Goal: Entertainment & Leisure: Browse casually

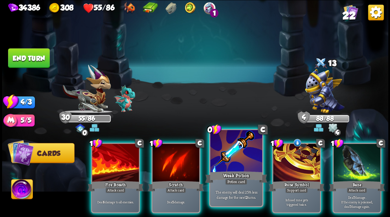
click at [230, 159] on div at bounding box center [236, 152] width 52 height 44
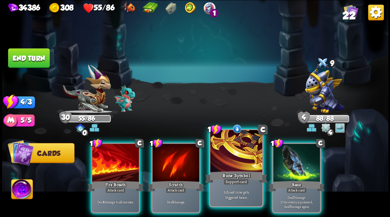
click at [230, 159] on div at bounding box center [236, 152] width 52 height 44
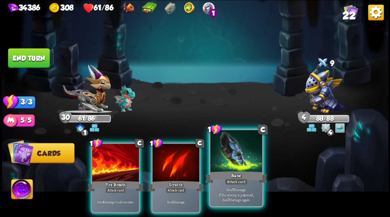
click at [229, 155] on div at bounding box center [236, 152] width 52 height 44
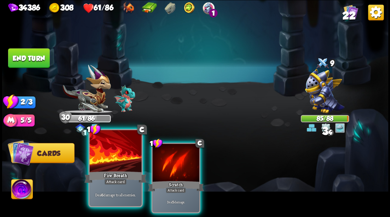
click at [116, 157] on div at bounding box center [115, 152] width 52 height 44
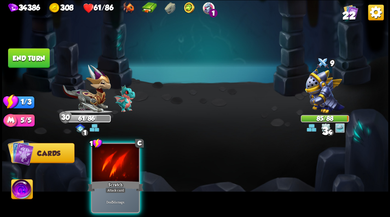
click at [116, 157] on div at bounding box center [115, 164] width 47 height 40
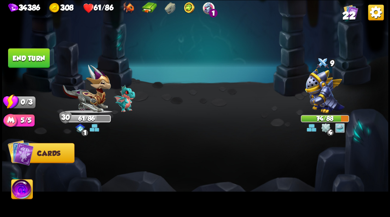
click at [29, 55] on button "End turn" at bounding box center [29, 58] width 42 height 20
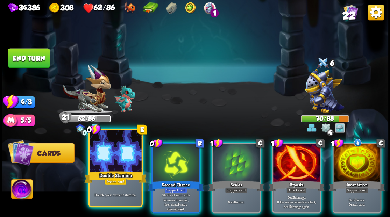
click at [110, 165] on div at bounding box center [115, 152] width 52 height 44
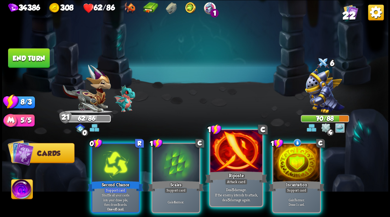
click at [235, 160] on div at bounding box center [236, 152] width 52 height 44
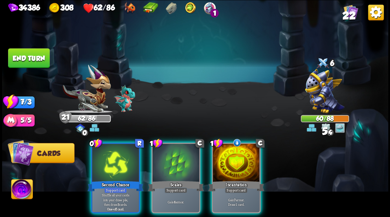
click at [349, 14] on span "22" at bounding box center [348, 16] width 13 height 12
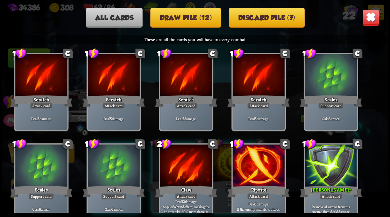
click at [367, 19] on img at bounding box center [370, 17] width 17 height 17
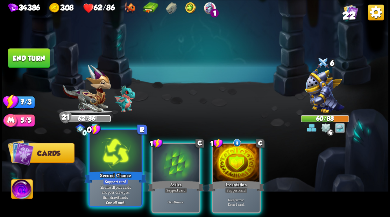
click at [106, 164] on div at bounding box center [115, 152] width 52 height 44
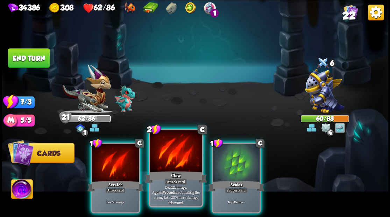
click at [168, 164] on div at bounding box center [176, 152] width 52 height 44
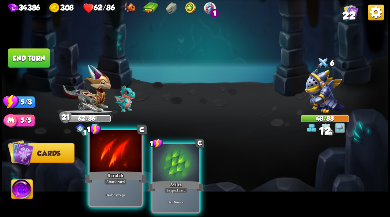
click at [119, 166] on div at bounding box center [115, 152] width 52 height 44
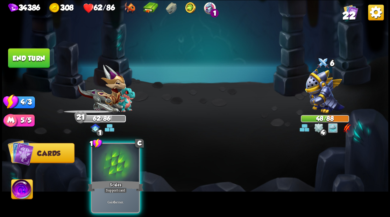
click at [35, 58] on button "End turn" at bounding box center [29, 58] width 42 height 20
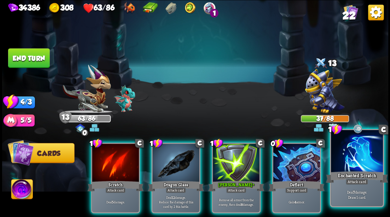
click at [348, 157] on div at bounding box center [357, 152] width 52 height 44
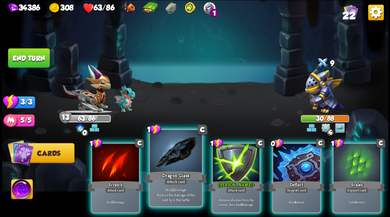
click at [174, 168] on div at bounding box center [176, 152] width 52 height 44
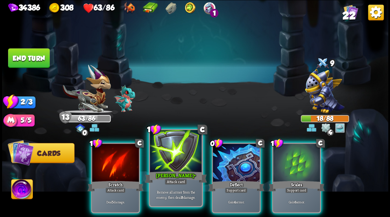
click at [173, 163] on div at bounding box center [176, 152] width 52 height 44
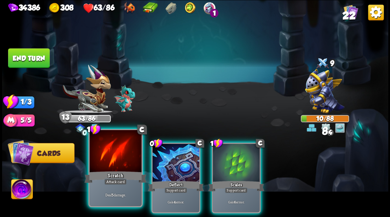
click at [122, 155] on div at bounding box center [115, 152] width 52 height 44
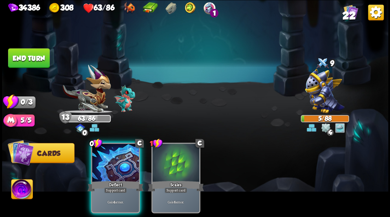
drag, startPoint x: 23, startPoint y: 56, endPoint x: 242, endPoint y: 43, distance: 218.9
click at [23, 56] on button "End turn" at bounding box center [29, 58] width 42 height 20
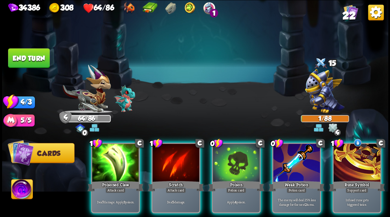
click at [356, 156] on div at bounding box center [356, 164] width 47 height 40
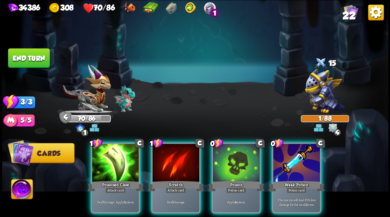
drag, startPoint x: 306, startPoint y: 168, endPoint x: 314, endPoint y: 180, distance: 13.4
click at [306, 168] on div at bounding box center [296, 164] width 47 height 40
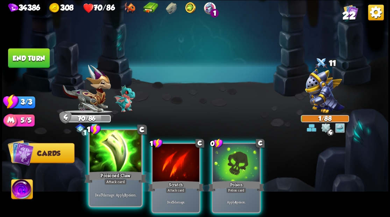
click at [121, 168] on div at bounding box center [115, 152] width 52 height 44
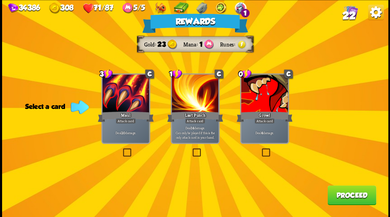
drag, startPoint x: 265, startPoint y: 152, endPoint x: 270, endPoint y: 154, distance: 5.1
click at [260, 149] on label at bounding box center [260, 149] width 0 height 0
click at [0, 0] on input "checkbox" at bounding box center [0, 0] width 0 height 0
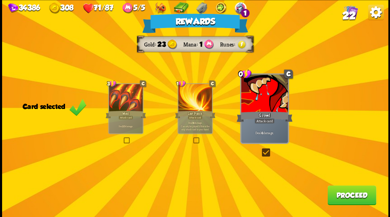
click at [350, 199] on button "Proceed" at bounding box center [351, 195] width 49 height 20
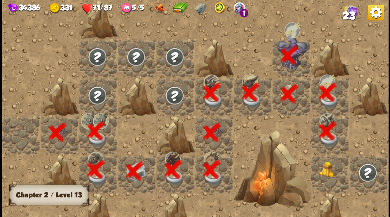
scroll to position [0, 134]
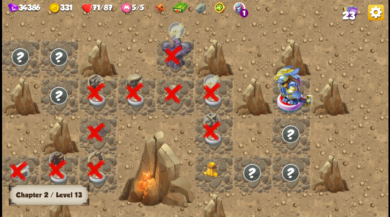
click at [211, 172] on img at bounding box center [212, 169] width 19 height 16
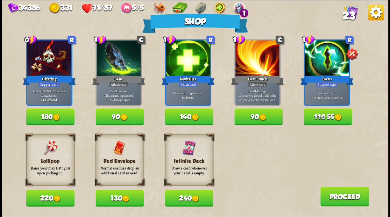
click at [347, 13] on span "23" at bounding box center [348, 16] width 13 height 12
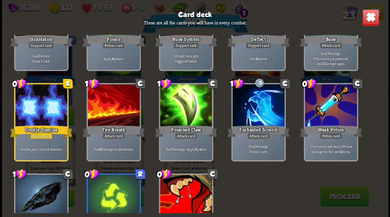
scroll to position [325, 0]
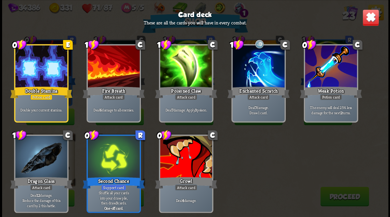
click at [368, 17] on img at bounding box center [370, 17] width 17 height 17
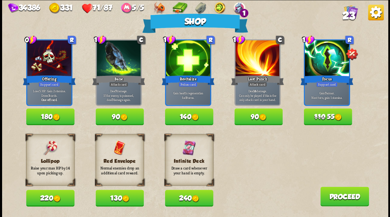
click at [333, 199] on button "Proceed" at bounding box center [344, 197] width 49 height 20
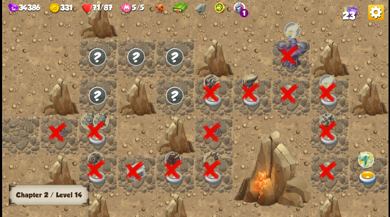
scroll to position [0, 134]
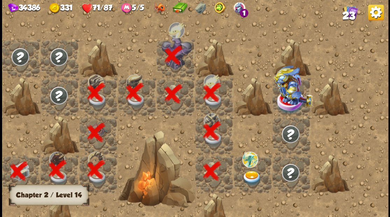
click at [250, 175] on img at bounding box center [251, 178] width 19 height 15
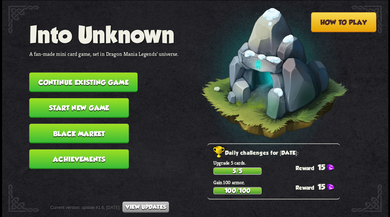
click at [69, 80] on button "Continue existing game" at bounding box center [83, 82] width 108 height 20
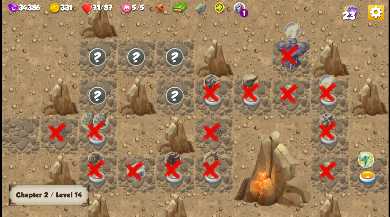
scroll to position [0, 134]
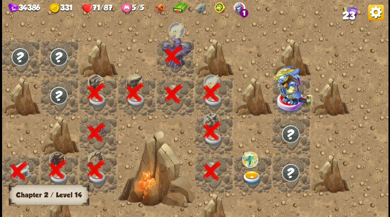
click at [251, 177] on img at bounding box center [251, 178] width 19 height 15
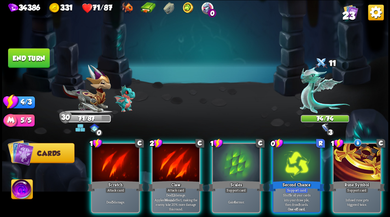
click at [353, 161] on div at bounding box center [356, 164] width 47 height 40
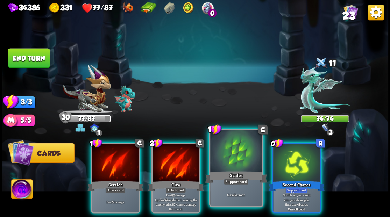
click at [231, 161] on div at bounding box center [236, 152] width 52 height 44
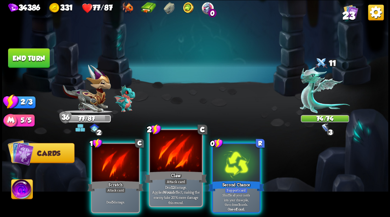
click at [181, 157] on div at bounding box center [176, 152] width 52 height 44
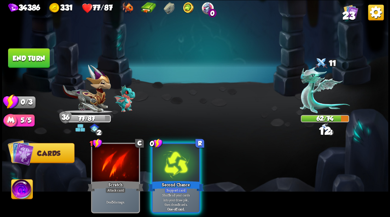
click at [181, 157] on div at bounding box center [175, 164] width 47 height 40
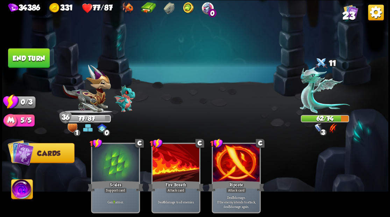
click at [36, 54] on button "End turn" at bounding box center [28, 58] width 43 height 20
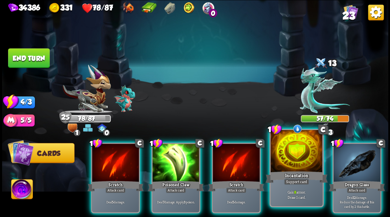
click at [289, 159] on div at bounding box center [296, 152] width 52 height 44
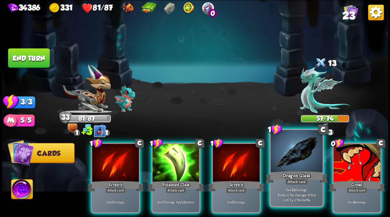
click at [289, 158] on div at bounding box center [296, 152] width 52 height 44
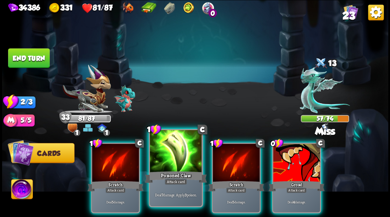
click at [169, 166] on div at bounding box center [176, 152] width 52 height 44
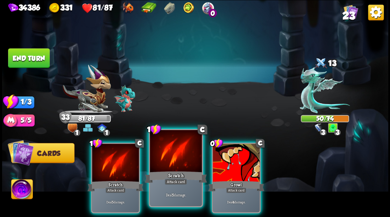
click at [170, 164] on div at bounding box center [176, 152] width 52 height 44
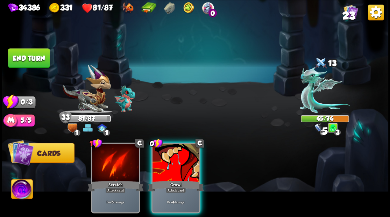
click at [170, 164] on div at bounding box center [175, 164] width 47 height 40
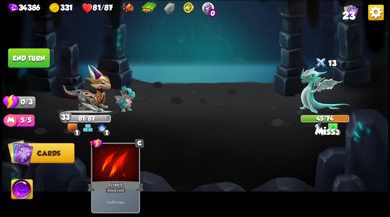
drag, startPoint x: 29, startPoint y: 58, endPoint x: 171, endPoint y: 136, distance: 162.1
click at [32, 62] on button "End turn" at bounding box center [29, 58] width 42 height 20
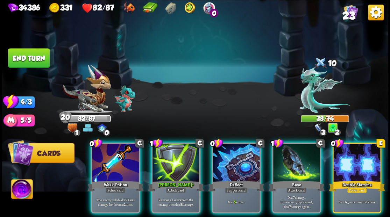
click at [353, 159] on div at bounding box center [356, 164] width 47 height 40
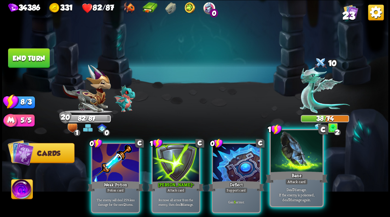
click at [300, 164] on div at bounding box center [296, 152] width 52 height 44
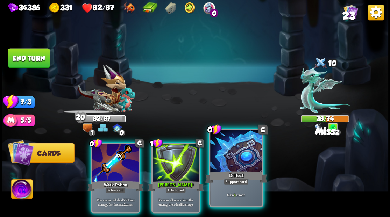
click at [227, 155] on div at bounding box center [236, 152] width 52 height 44
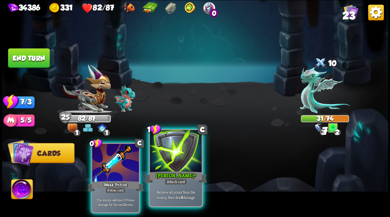
click at [173, 158] on div at bounding box center [176, 152] width 52 height 44
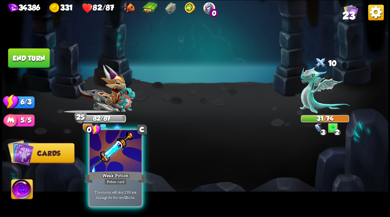
click at [127, 156] on div at bounding box center [115, 152] width 52 height 44
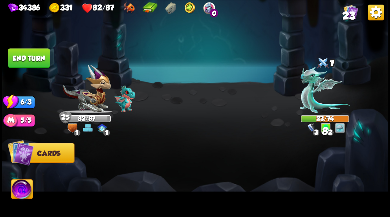
click at [31, 56] on button "End turn" at bounding box center [29, 58] width 42 height 20
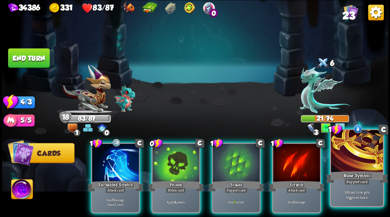
click at [347, 160] on div at bounding box center [357, 152] width 52 height 44
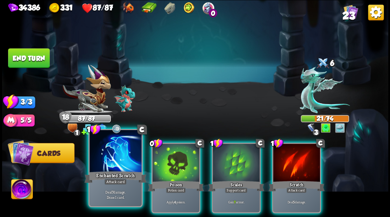
click at [120, 160] on div at bounding box center [115, 152] width 52 height 44
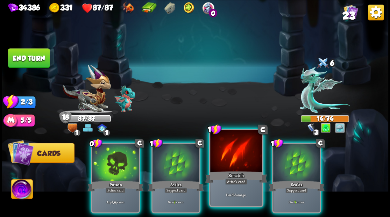
click at [233, 159] on div at bounding box center [236, 152] width 52 height 44
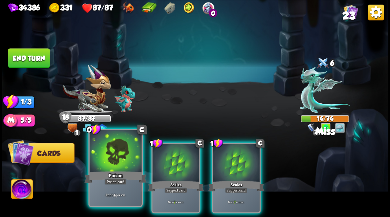
click at [114, 152] on div at bounding box center [115, 152] width 52 height 44
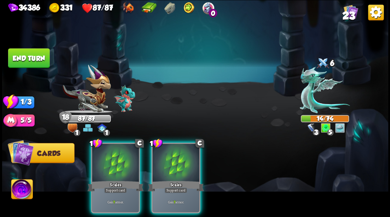
drag, startPoint x: 186, startPoint y: 165, endPoint x: 189, endPoint y: 145, distance: 19.5
click at [186, 164] on div at bounding box center [175, 164] width 47 height 40
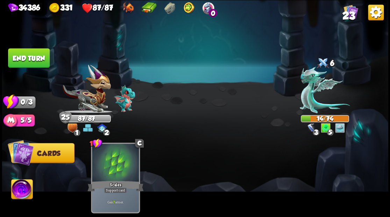
drag, startPoint x: 29, startPoint y: 60, endPoint x: 200, endPoint y: 107, distance: 177.5
click at [30, 60] on button "End turn" at bounding box center [28, 58] width 43 height 20
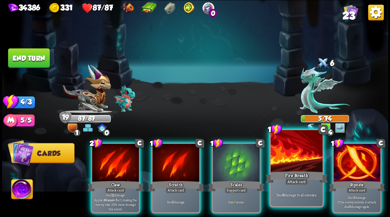
click at [294, 154] on div at bounding box center [296, 152] width 52 height 44
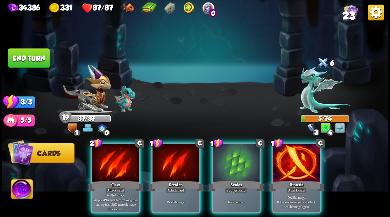
click at [291, 164] on div at bounding box center [296, 164] width 47 height 40
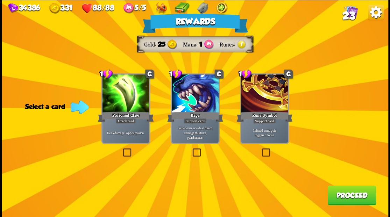
click at [345, 198] on button "Proceed" at bounding box center [351, 195] width 49 height 20
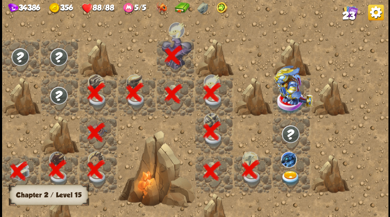
click at [288, 179] on img at bounding box center [289, 178] width 19 height 15
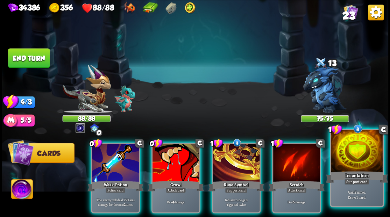
click at [350, 153] on div at bounding box center [357, 152] width 52 height 44
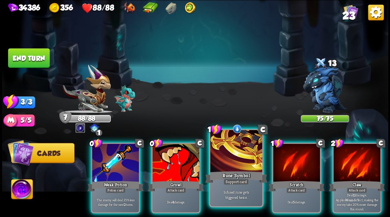
click at [237, 155] on div at bounding box center [236, 152] width 52 height 44
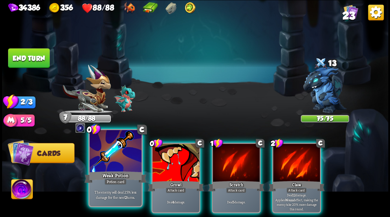
click at [111, 160] on div at bounding box center [115, 152] width 52 height 44
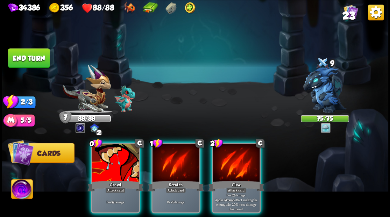
drag, startPoint x: 229, startPoint y: 162, endPoint x: 231, endPoint y: 158, distance: 4.7
click at [230, 162] on div at bounding box center [236, 164] width 47 height 40
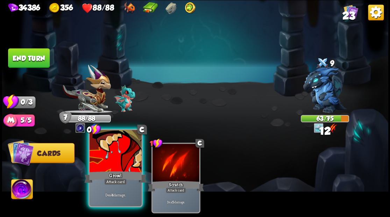
click at [101, 164] on div at bounding box center [115, 152] width 52 height 44
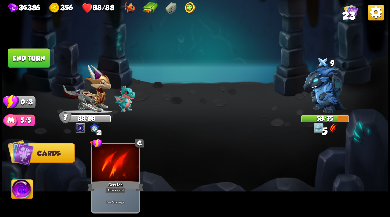
drag, startPoint x: 33, startPoint y: 58, endPoint x: 230, endPoint y: 91, distance: 200.6
click at [33, 58] on button "End turn" at bounding box center [29, 58] width 42 height 20
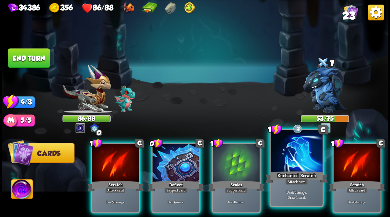
click at [294, 156] on div at bounding box center [296, 152] width 52 height 44
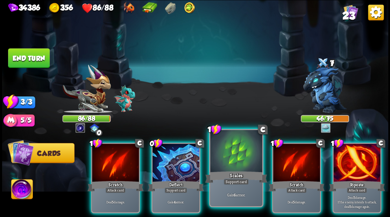
click at [238, 159] on div at bounding box center [236, 152] width 52 height 44
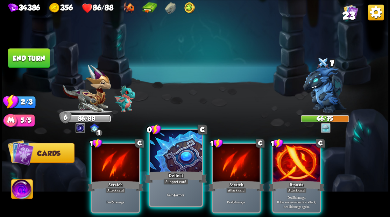
drag, startPoint x: 177, startPoint y: 152, endPoint x: 176, endPoint y: 148, distance: 4.3
click at [176, 148] on div at bounding box center [176, 152] width 52 height 44
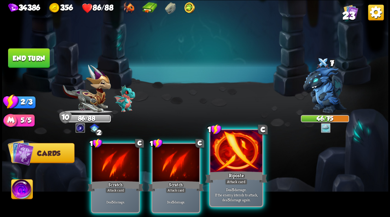
click at [237, 165] on div at bounding box center [236, 152] width 52 height 44
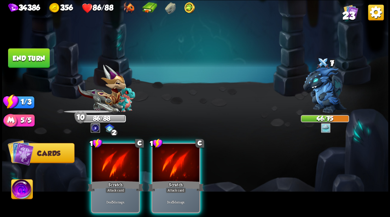
click at [182, 164] on div at bounding box center [175, 164] width 47 height 40
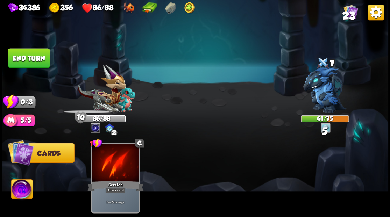
click at [32, 60] on button "End turn" at bounding box center [29, 58] width 42 height 20
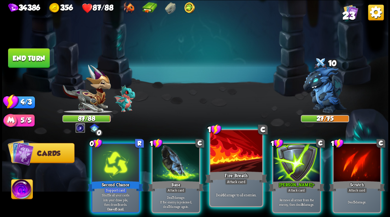
click at [232, 162] on div at bounding box center [236, 152] width 52 height 44
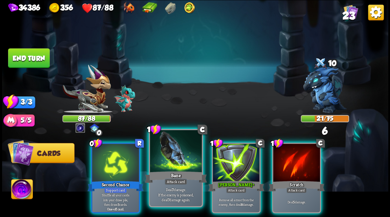
click at [185, 168] on div at bounding box center [176, 152] width 52 height 44
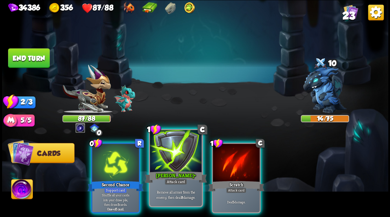
click at [175, 153] on div at bounding box center [176, 152] width 52 height 44
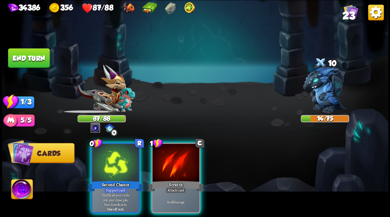
click at [175, 153] on div at bounding box center [175, 164] width 47 height 40
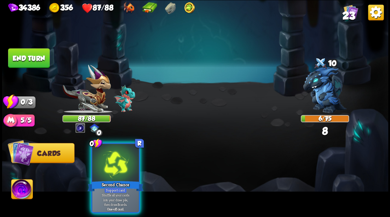
drag, startPoint x: 110, startPoint y: 173, endPoint x: 117, endPoint y: 159, distance: 15.5
click at [110, 180] on div "Second Chance" at bounding box center [115, 186] width 56 height 13
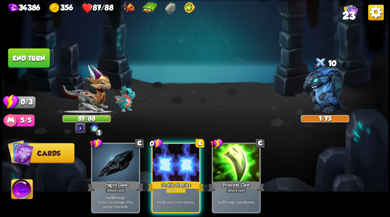
click at [33, 55] on button "End turn" at bounding box center [29, 58] width 42 height 20
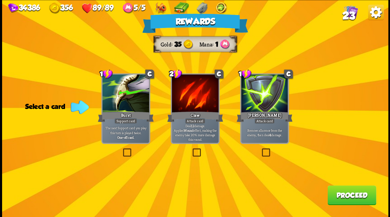
click at [343, 195] on button "Proceed" at bounding box center [351, 195] width 49 height 20
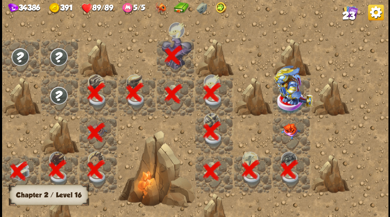
click at [289, 130] on img at bounding box center [289, 131] width 19 height 16
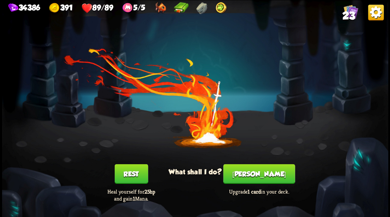
click at [255, 173] on button "[PERSON_NAME]" at bounding box center [259, 174] width 72 height 20
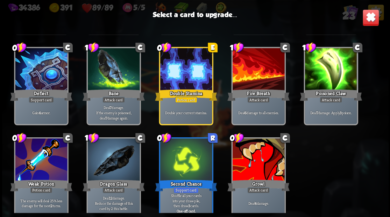
scroll to position [220, 0]
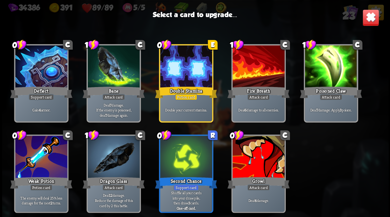
click at [257, 166] on div at bounding box center [258, 158] width 52 height 44
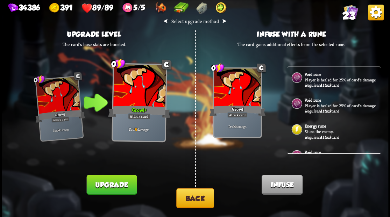
click at [315, 134] on p "Stuns the enemy." at bounding box center [341, 132] width 74 height 6
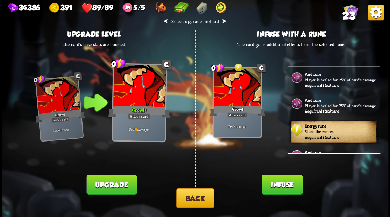
click at [284, 187] on button "Infuse" at bounding box center [281, 185] width 41 height 20
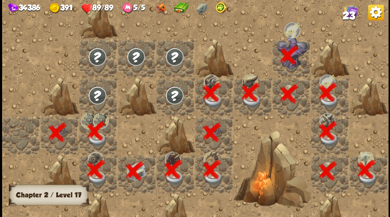
scroll to position [0, 134]
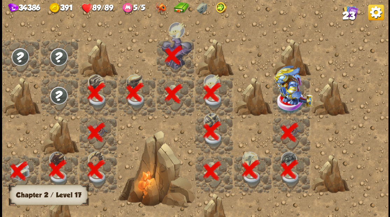
click at [288, 98] on img at bounding box center [293, 85] width 38 height 41
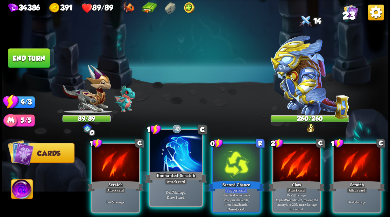
click at [167, 157] on div at bounding box center [176, 152] width 52 height 44
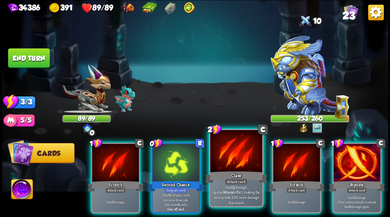
click at [231, 153] on div at bounding box center [236, 152] width 52 height 44
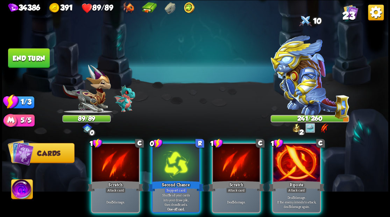
click at [21, 189] on img at bounding box center [21, 190] width 21 height 22
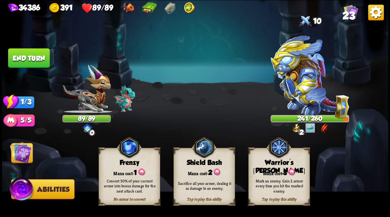
drag, startPoint x: 271, startPoint y: 174, endPoint x: 261, endPoint y: 173, distance: 9.8
click at [271, 174] on div "Mark an enemy. Gain 2 armor every time you hit the marked enemy." at bounding box center [279, 186] width 62 height 24
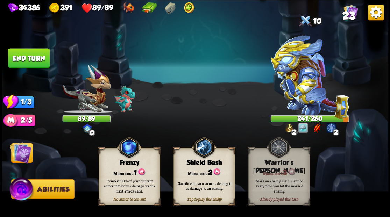
click at [23, 157] on img at bounding box center [21, 153] width 22 height 22
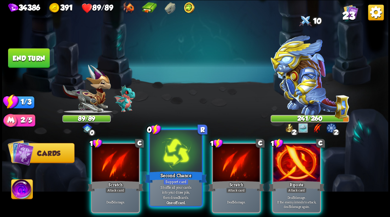
click at [181, 150] on div at bounding box center [176, 152] width 52 height 44
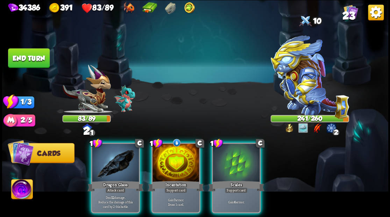
drag, startPoint x: 173, startPoint y: 166, endPoint x: 196, endPoint y: 101, distance: 68.8
click at [175, 158] on div at bounding box center [175, 164] width 47 height 40
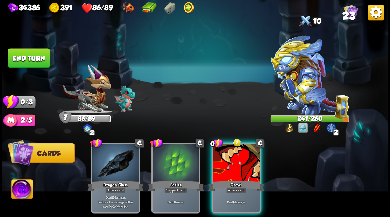
click at [225, 157] on div at bounding box center [236, 164] width 47 height 40
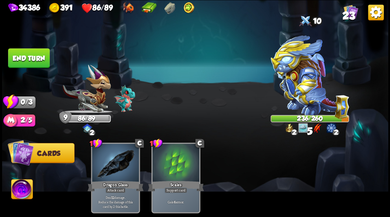
click at [34, 65] on button "End turn" at bounding box center [29, 58] width 42 height 20
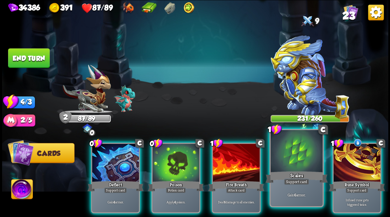
click at [289, 154] on div at bounding box center [296, 152] width 52 height 44
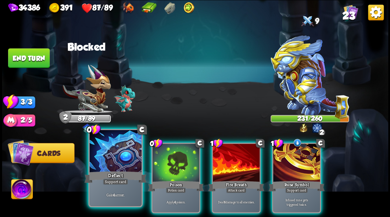
click at [102, 166] on div at bounding box center [115, 152] width 52 height 44
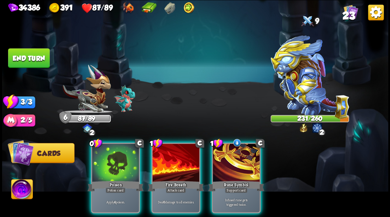
drag, startPoint x: 222, startPoint y: 164, endPoint x: 218, endPoint y: 153, distance: 11.9
click at [222, 160] on div at bounding box center [236, 164] width 47 height 40
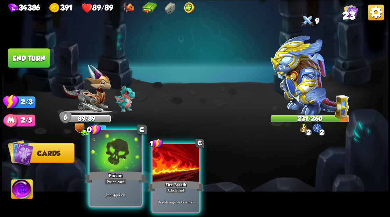
click at [121, 163] on div at bounding box center [115, 152] width 52 height 44
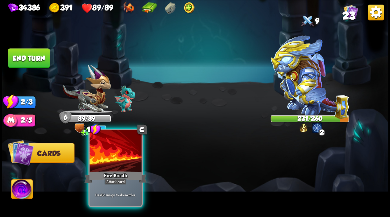
click at [120, 163] on div at bounding box center [115, 152] width 52 height 44
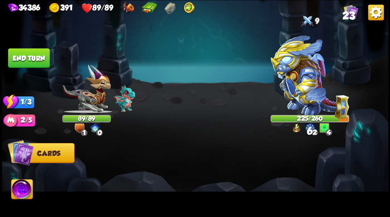
click at [36, 58] on button "End turn" at bounding box center [29, 58] width 42 height 20
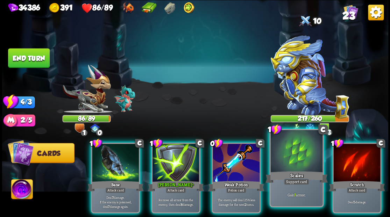
drag, startPoint x: 283, startPoint y: 167, endPoint x: 283, endPoint y: 163, distance: 3.8
click at [283, 163] on div at bounding box center [296, 152] width 52 height 44
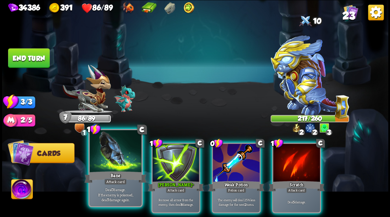
click at [120, 163] on div at bounding box center [115, 152] width 52 height 44
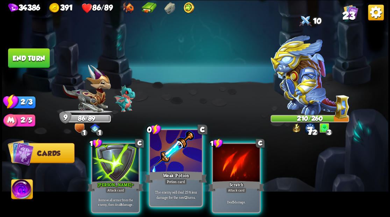
click at [168, 156] on div at bounding box center [176, 152] width 52 height 44
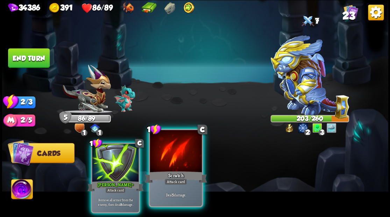
click at [170, 155] on div at bounding box center [176, 152] width 52 height 44
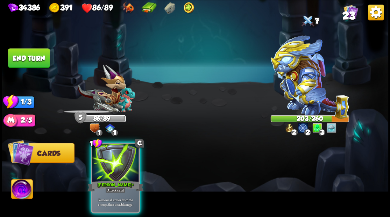
drag, startPoint x: 123, startPoint y: 164, endPoint x: 100, endPoint y: 144, distance: 30.3
click at [118, 161] on div at bounding box center [115, 164] width 47 height 40
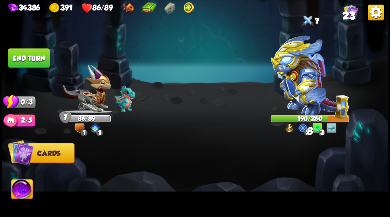
click at [34, 61] on button "End turn" at bounding box center [29, 58] width 42 height 20
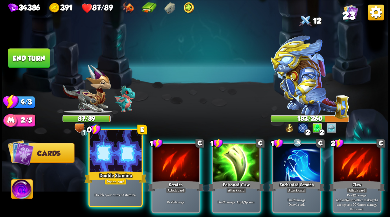
click at [113, 168] on div at bounding box center [115, 152] width 52 height 44
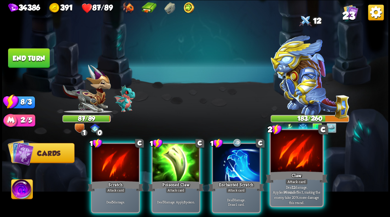
click at [308, 177] on div "Claw" at bounding box center [296, 177] width 62 height 14
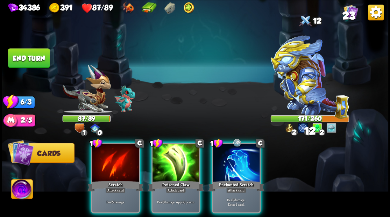
drag, startPoint x: 238, startPoint y: 159, endPoint x: 242, endPoint y: 146, distance: 13.7
click at [238, 158] on div at bounding box center [236, 164] width 47 height 40
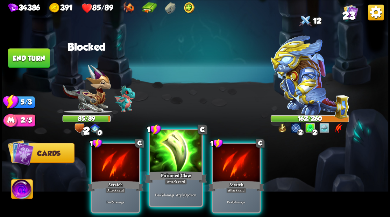
click at [171, 168] on div at bounding box center [176, 152] width 52 height 44
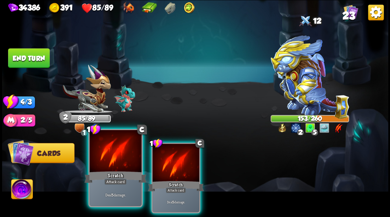
click at [113, 159] on div at bounding box center [115, 152] width 52 height 44
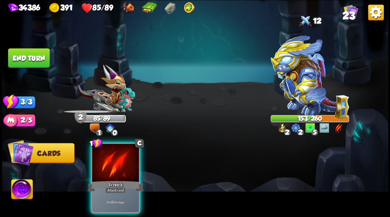
drag, startPoint x: 122, startPoint y: 160, endPoint x: 190, endPoint y: 110, distance: 84.4
click at [123, 159] on div at bounding box center [115, 164] width 47 height 40
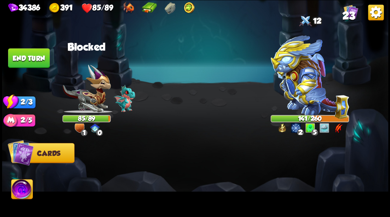
click at [30, 58] on button "End turn" at bounding box center [28, 58] width 43 height 20
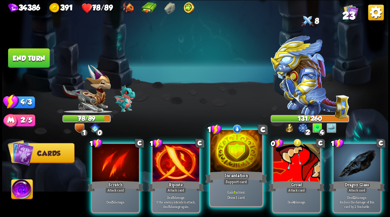
click at [238, 158] on div at bounding box center [236, 152] width 52 height 44
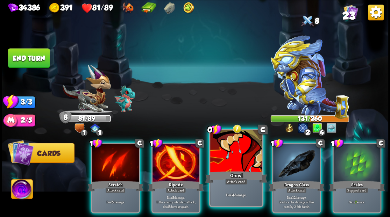
click at [244, 154] on div at bounding box center [236, 152] width 52 height 44
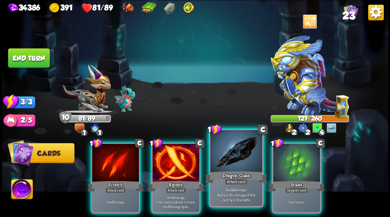
click at [238, 158] on div at bounding box center [236, 152] width 52 height 44
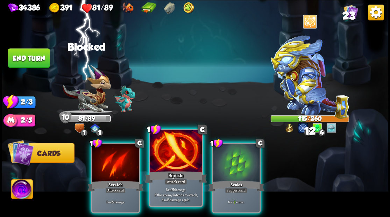
click at [159, 168] on div at bounding box center [176, 152] width 52 height 44
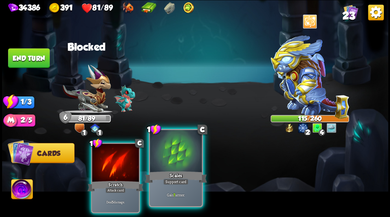
click at [166, 166] on div at bounding box center [176, 152] width 52 height 44
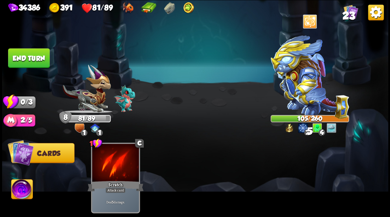
click at [24, 56] on button "End turn" at bounding box center [28, 58] width 43 height 20
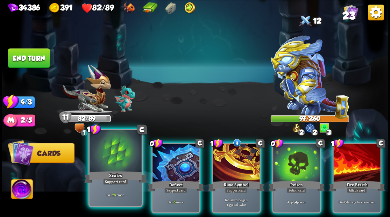
click at [117, 168] on div at bounding box center [115, 152] width 52 height 44
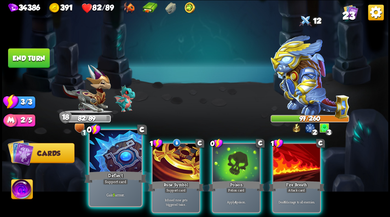
click at [118, 167] on div at bounding box center [115, 152] width 52 height 44
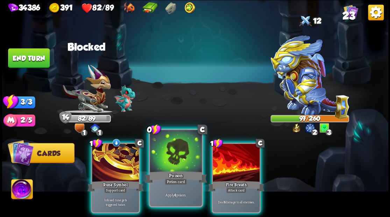
click at [163, 160] on div at bounding box center [176, 152] width 52 height 44
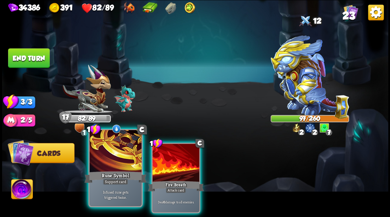
click at [118, 164] on div at bounding box center [115, 152] width 52 height 44
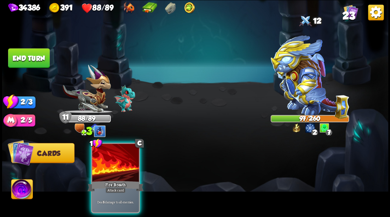
click at [119, 160] on div at bounding box center [115, 164] width 47 height 40
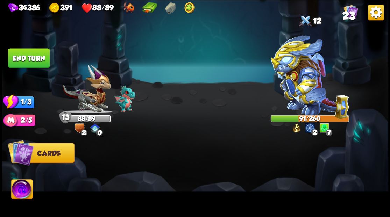
click at [31, 54] on button "End turn" at bounding box center [28, 58] width 43 height 20
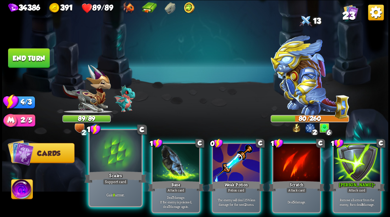
click at [121, 159] on div at bounding box center [115, 152] width 52 height 44
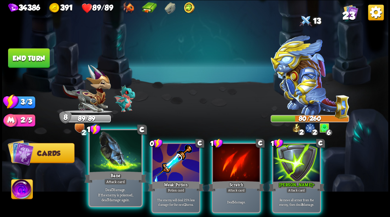
click at [122, 159] on div at bounding box center [115, 152] width 52 height 44
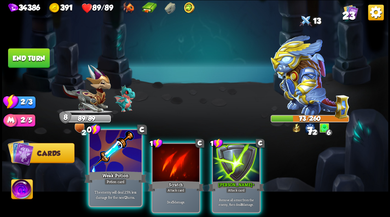
click at [128, 159] on div at bounding box center [115, 152] width 52 height 44
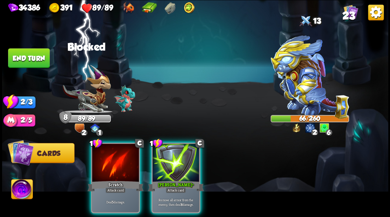
drag, startPoint x: 168, startPoint y: 154, endPoint x: 140, endPoint y: 158, distance: 28.7
click at [158, 156] on div at bounding box center [175, 164] width 47 height 40
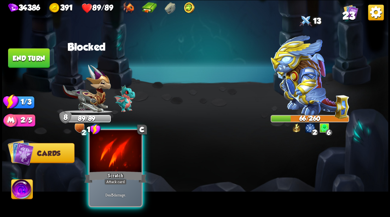
click at [124, 159] on div at bounding box center [115, 152] width 52 height 44
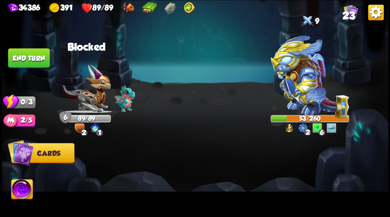
click at [36, 58] on button "End turn" at bounding box center [29, 58] width 42 height 20
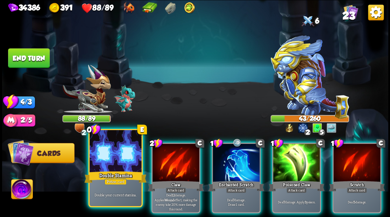
click at [110, 161] on div at bounding box center [115, 152] width 52 height 44
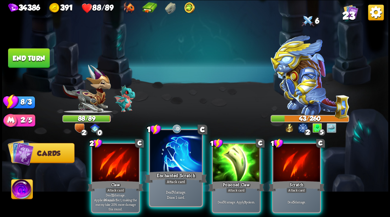
click at [175, 162] on div at bounding box center [176, 152] width 52 height 44
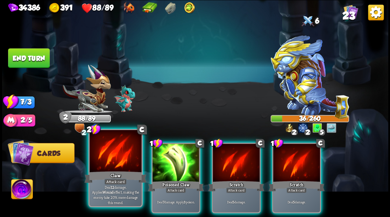
click at [114, 159] on div at bounding box center [115, 152] width 52 height 44
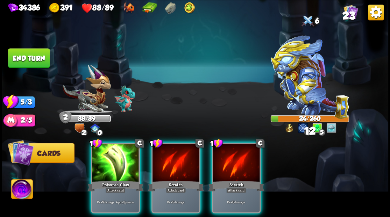
click at [114, 159] on div at bounding box center [115, 164] width 47 height 40
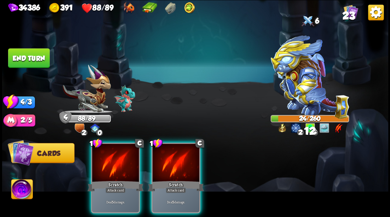
click at [114, 159] on div at bounding box center [115, 164] width 47 height 40
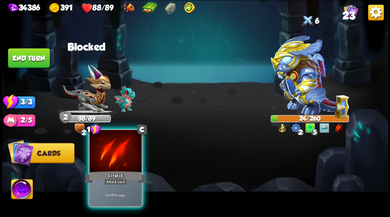
click at [118, 159] on div at bounding box center [115, 152] width 52 height 44
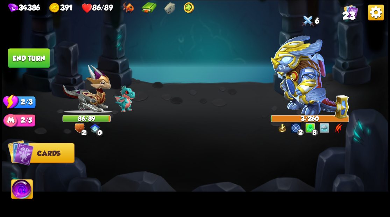
click at [34, 57] on button "End turn" at bounding box center [29, 58] width 42 height 20
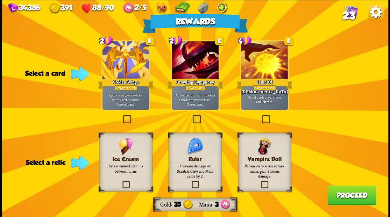
click at [121, 182] on label at bounding box center [121, 182] width 0 height 0
click at [0, 0] on input "checkbox" at bounding box center [0, 0] width 0 height 0
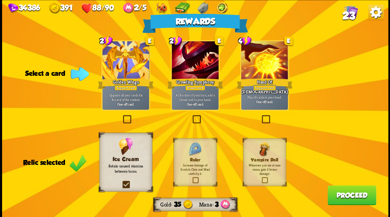
click at [191, 178] on label at bounding box center [191, 178] width 0 height 0
click at [0, 0] on input "checkbox" at bounding box center [0, 0] width 0 height 0
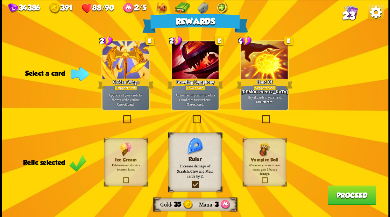
click at [349, 197] on button "Proceed" at bounding box center [351, 195] width 49 height 20
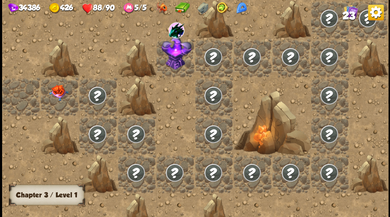
click at [59, 92] on img at bounding box center [58, 93] width 19 height 16
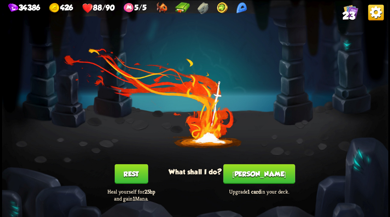
click at [261, 182] on button "[PERSON_NAME]" at bounding box center [259, 174] width 72 height 20
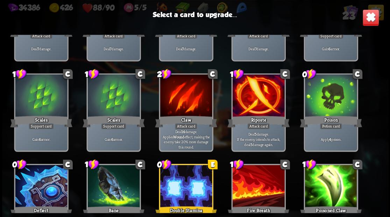
scroll to position [80, 0]
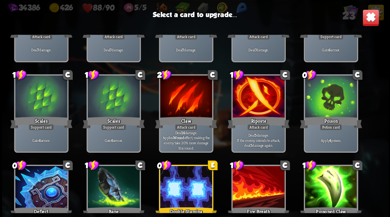
click at [257, 102] on div at bounding box center [258, 98] width 52 height 44
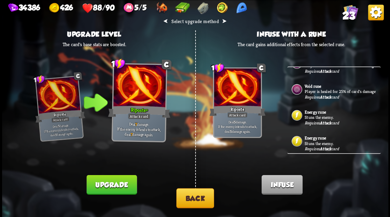
scroll to position [70, 0]
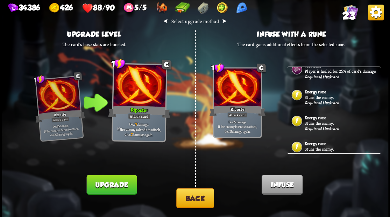
click at [109, 184] on button "Upgrade" at bounding box center [111, 185] width 50 height 20
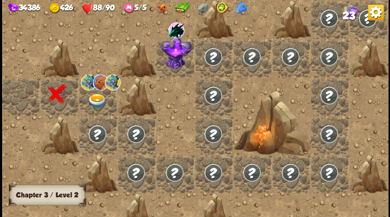
click at [96, 102] on img at bounding box center [96, 100] width 19 height 15
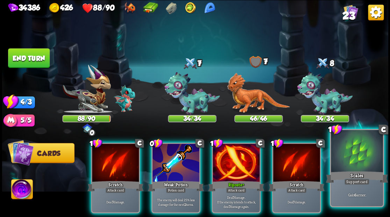
click at [352, 156] on div at bounding box center [357, 152] width 52 height 44
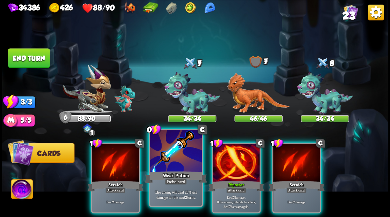
click at [166, 158] on div at bounding box center [176, 152] width 52 height 44
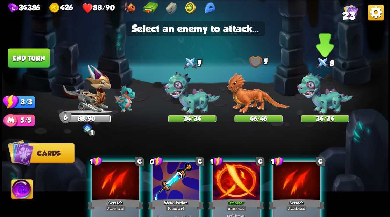
click at [320, 92] on img at bounding box center [325, 93] width 56 height 43
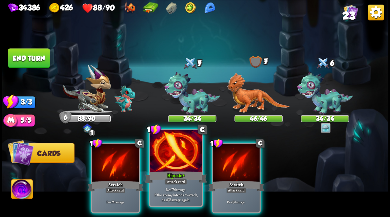
click at [178, 163] on div at bounding box center [176, 152] width 52 height 44
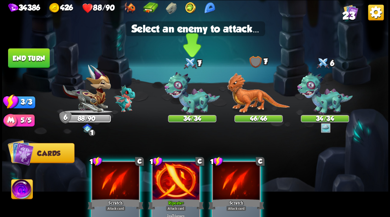
click at [184, 104] on img at bounding box center [192, 93] width 56 height 43
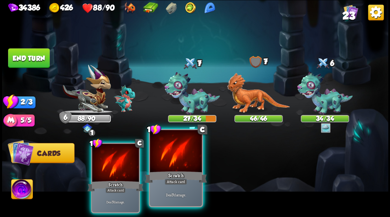
click at [172, 169] on div at bounding box center [176, 152] width 52 height 44
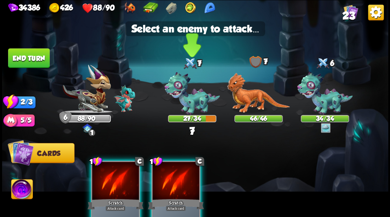
click at [192, 103] on img at bounding box center [192, 93] width 56 height 43
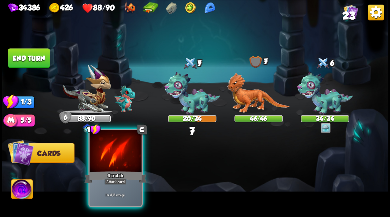
drag, startPoint x: 115, startPoint y: 179, endPoint x: 135, endPoint y: 158, distance: 28.4
click at [115, 179] on div "Attack card" at bounding box center [115, 182] width 23 height 6
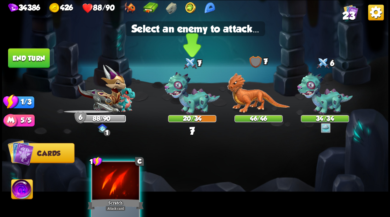
click at [184, 107] on img at bounding box center [192, 93] width 56 height 43
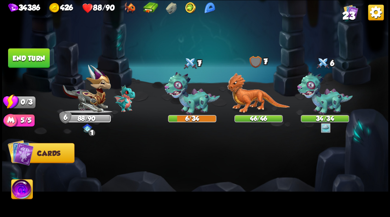
click at [33, 57] on button "End turn" at bounding box center [29, 58] width 42 height 20
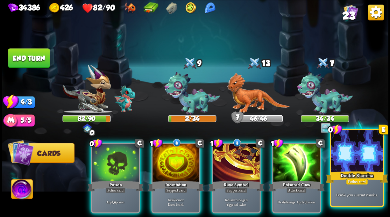
click at [369, 178] on div "Double Stamina" at bounding box center [356, 177] width 62 height 14
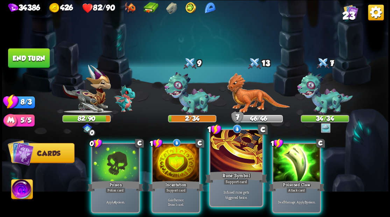
click at [237, 163] on div at bounding box center [236, 152] width 52 height 44
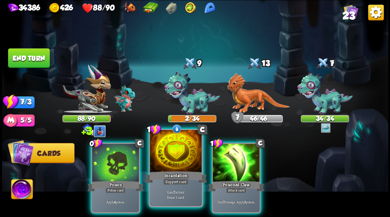
click at [167, 157] on div at bounding box center [176, 152] width 52 height 44
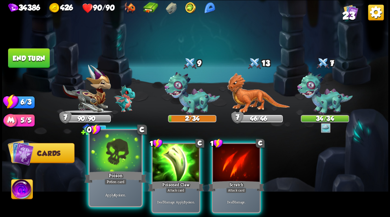
click at [117, 150] on div at bounding box center [115, 152] width 52 height 44
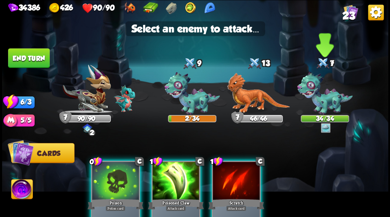
click at [328, 104] on img at bounding box center [325, 93] width 56 height 43
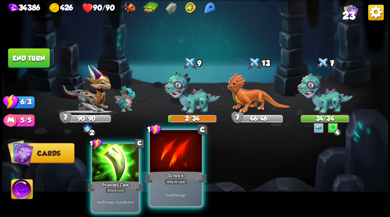
drag, startPoint x: 176, startPoint y: 160, endPoint x: 186, endPoint y: 129, distance: 32.5
click at [176, 159] on div at bounding box center [176, 152] width 52 height 44
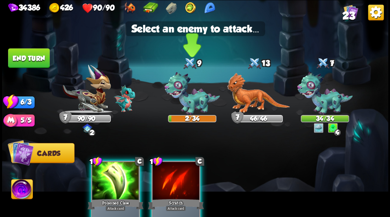
click at [188, 99] on img at bounding box center [192, 93] width 56 height 43
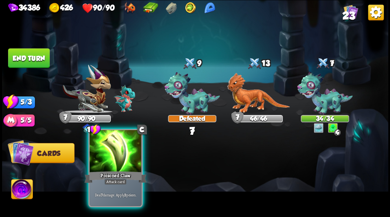
click at [114, 170] on div "Poisoned Claw" at bounding box center [115, 177] width 62 height 14
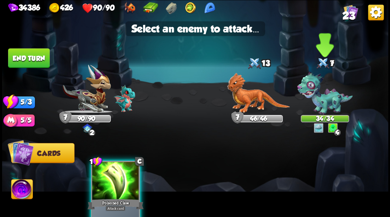
click at [325, 101] on img at bounding box center [325, 93] width 56 height 43
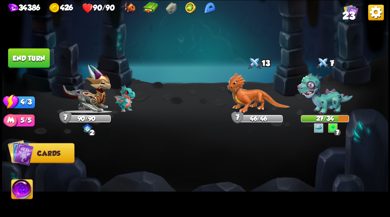
drag, startPoint x: 20, startPoint y: 57, endPoint x: 31, endPoint y: 59, distance: 11.5
click at [22, 56] on button "End turn" at bounding box center [29, 58] width 42 height 20
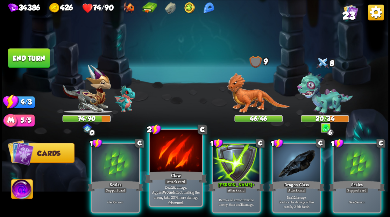
click at [169, 164] on div at bounding box center [176, 152] width 52 height 44
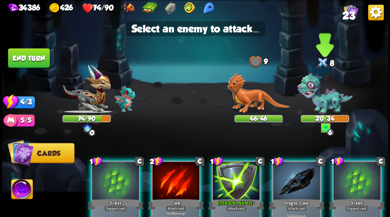
click at [332, 102] on img at bounding box center [325, 93] width 56 height 43
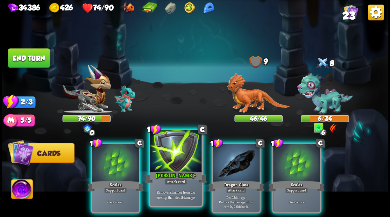
click at [174, 151] on div at bounding box center [176, 152] width 52 height 44
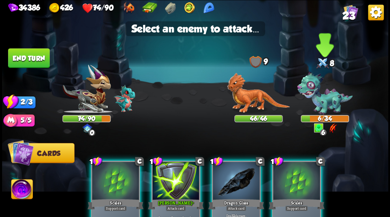
click at [322, 94] on img at bounding box center [325, 93] width 56 height 43
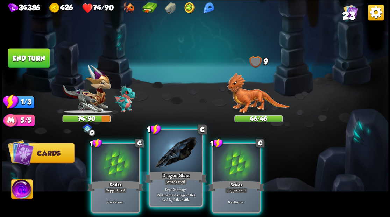
click at [170, 152] on div at bounding box center [176, 152] width 52 height 44
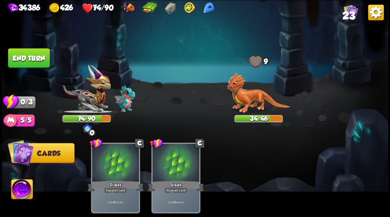
click at [25, 55] on button "End turn" at bounding box center [29, 58] width 43 height 20
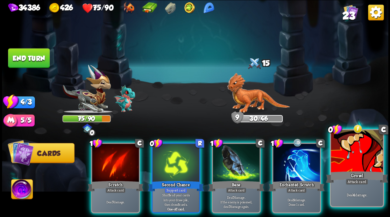
click at [352, 163] on div at bounding box center [357, 152] width 52 height 44
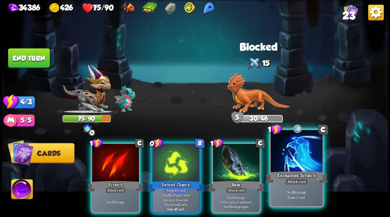
click at [299, 159] on div at bounding box center [296, 152] width 52 height 44
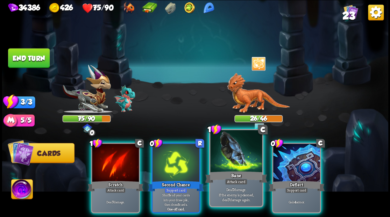
click at [229, 157] on div at bounding box center [236, 152] width 52 height 44
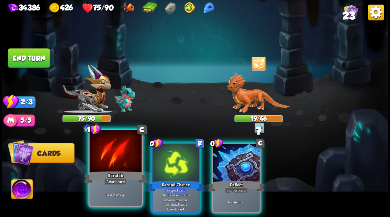
click at [108, 159] on div at bounding box center [115, 152] width 52 height 44
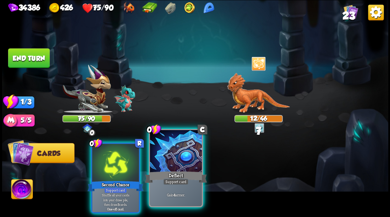
click at [168, 161] on div at bounding box center [176, 152] width 52 height 44
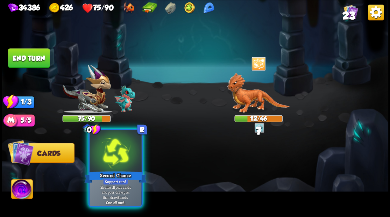
click at [117, 154] on div at bounding box center [115, 152] width 52 height 44
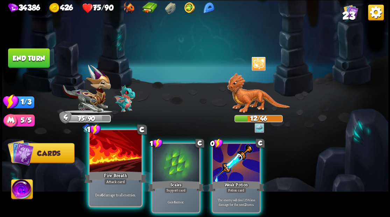
click at [110, 160] on div at bounding box center [115, 152] width 52 height 44
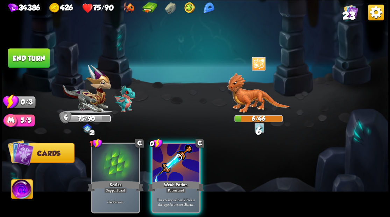
drag, startPoint x: 165, startPoint y: 170, endPoint x: 158, endPoint y: 169, distance: 7.1
click at [163, 170] on div at bounding box center [175, 164] width 47 height 40
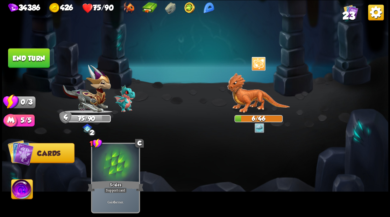
drag, startPoint x: 38, startPoint y: 55, endPoint x: 22, endPoint y: 59, distance: 17.4
click at [38, 54] on button "End turn" at bounding box center [28, 58] width 43 height 20
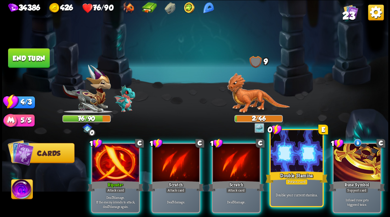
click at [296, 156] on div at bounding box center [296, 152] width 52 height 44
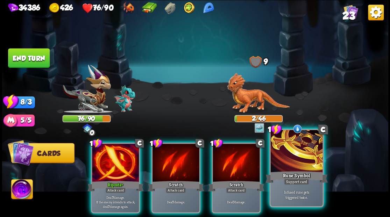
click at [294, 155] on div at bounding box center [296, 152] width 52 height 44
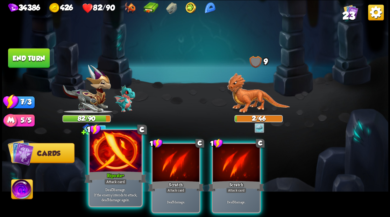
click at [104, 168] on div at bounding box center [115, 152] width 52 height 44
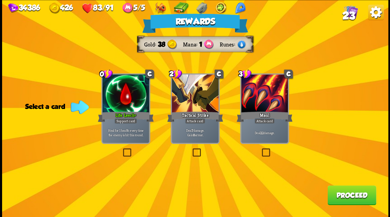
click at [358, 200] on button "Proceed" at bounding box center [351, 195] width 49 height 20
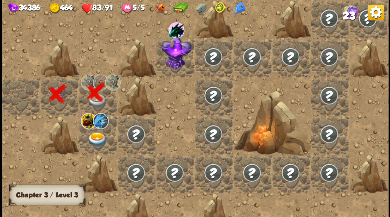
click at [94, 143] on img at bounding box center [96, 139] width 19 height 15
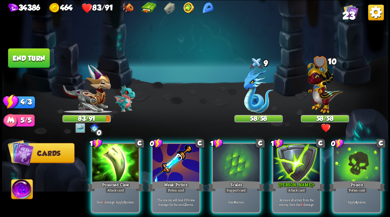
drag, startPoint x: 21, startPoint y: 193, endPoint x: 31, endPoint y: 194, distance: 10.1
click at [21, 193] on img at bounding box center [21, 190] width 21 height 22
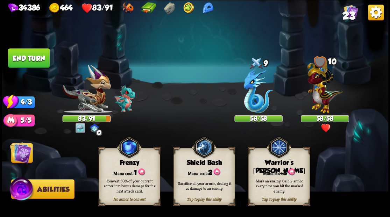
click at [282, 167] on div "Tap to play this ability Warrior's [PERSON_NAME] cost: 3 Mark an enemy. Gain 2 …" at bounding box center [279, 176] width 62 height 57
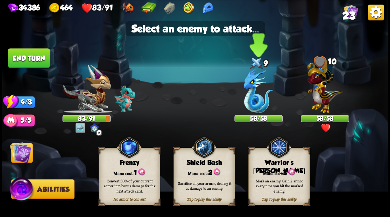
click at [254, 106] on img at bounding box center [258, 91] width 30 height 44
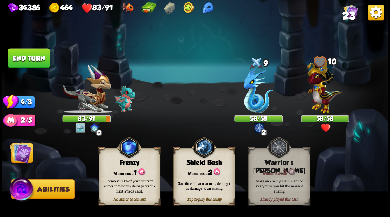
click at [25, 154] on img at bounding box center [21, 153] width 22 height 22
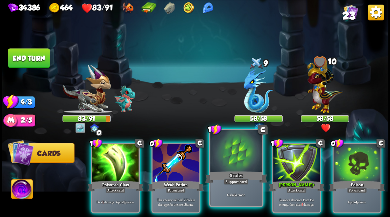
click at [228, 162] on div at bounding box center [236, 152] width 52 height 44
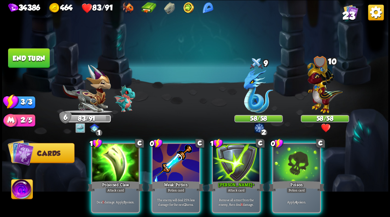
drag, startPoint x: 289, startPoint y: 162, endPoint x: 267, endPoint y: 149, distance: 25.5
click at [289, 162] on div at bounding box center [296, 164] width 47 height 40
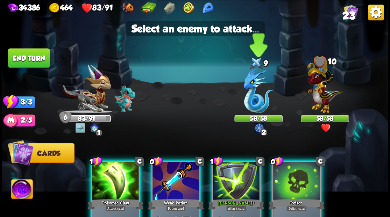
click at [255, 98] on img at bounding box center [258, 91] width 30 height 44
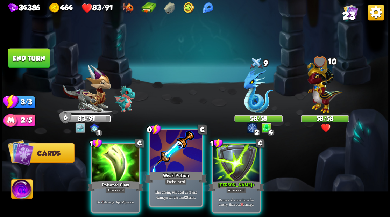
click at [175, 166] on div at bounding box center [176, 152] width 52 height 44
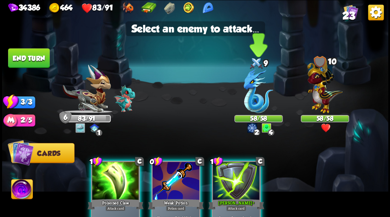
click at [253, 89] on img at bounding box center [258, 91] width 30 height 44
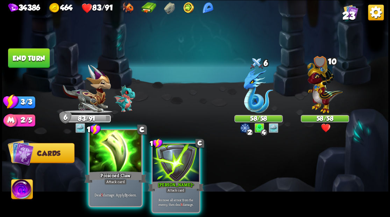
click at [116, 162] on div at bounding box center [115, 152] width 52 height 44
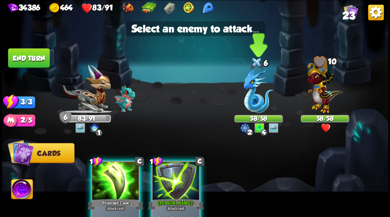
click at [250, 98] on img at bounding box center [258, 91] width 30 height 44
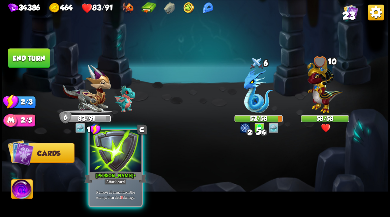
click at [109, 167] on div at bounding box center [115, 152] width 52 height 44
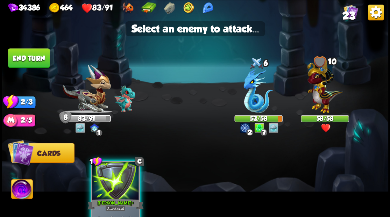
click at [121, 183] on div at bounding box center [115, 182] width 47 height 40
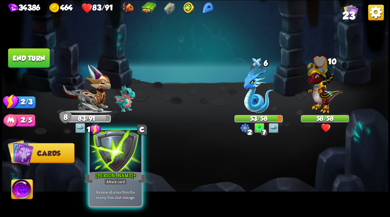
click at [117, 160] on div at bounding box center [115, 152] width 52 height 44
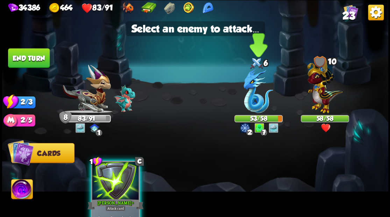
click at [252, 92] on img at bounding box center [258, 91] width 30 height 44
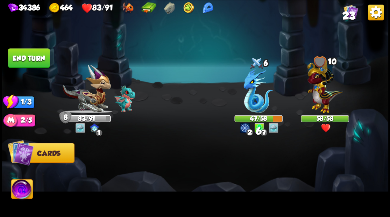
click at [22, 50] on button "End turn" at bounding box center [29, 58] width 42 height 20
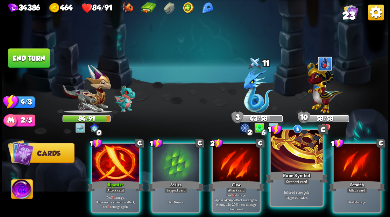
click at [296, 157] on div at bounding box center [296, 152] width 52 height 44
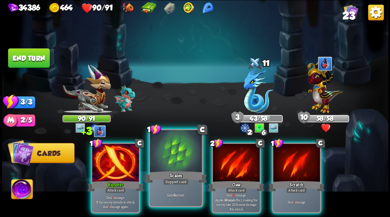
click at [169, 164] on div at bounding box center [176, 152] width 52 height 44
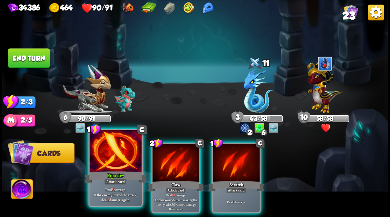
click at [110, 160] on div at bounding box center [115, 152] width 52 height 44
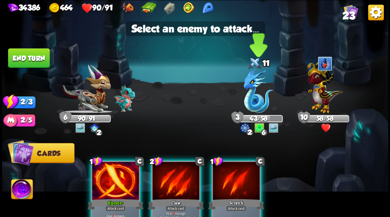
click at [254, 89] on img at bounding box center [258, 91] width 30 height 44
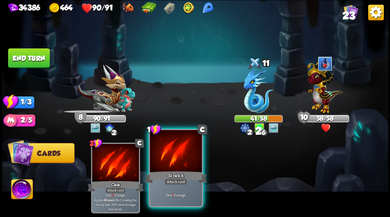
click at [169, 168] on div at bounding box center [176, 152] width 52 height 44
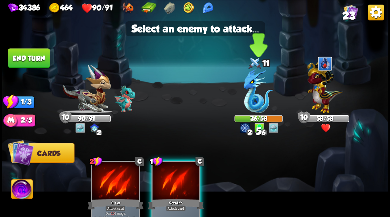
click at [257, 100] on img at bounding box center [258, 91] width 30 height 44
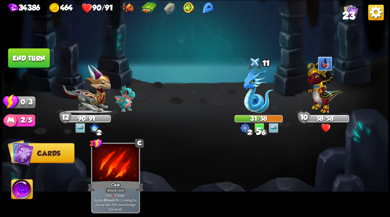
click at [36, 58] on button "End turn" at bounding box center [29, 58] width 42 height 20
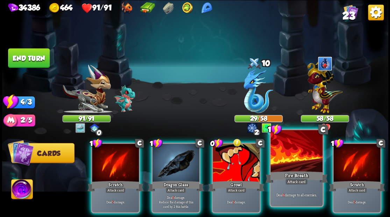
click at [296, 168] on div at bounding box center [296, 152] width 52 height 44
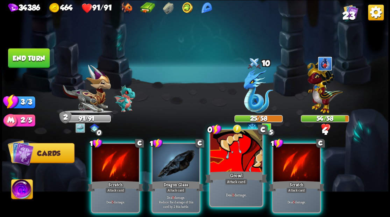
click at [246, 166] on div at bounding box center [236, 152] width 52 height 44
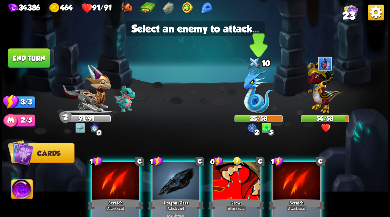
click at [252, 98] on img at bounding box center [258, 91] width 30 height 44
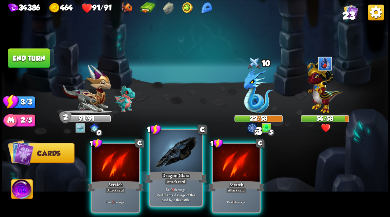
click at [165, 167] on div at bounding box center [176, 152] width 52 height 44
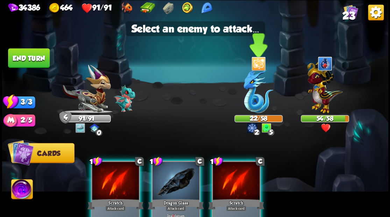
click at [256, 106] on img at bounding box center [258, 91] width 30 height 44
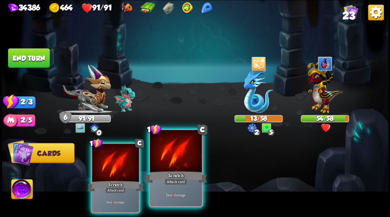
click at [176, 157] on div at bounding box center [176, 152] width 52 height 44
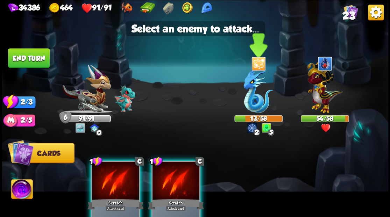
click at [255, 104] on img at bounding box center [258, 91] width 30 height 44
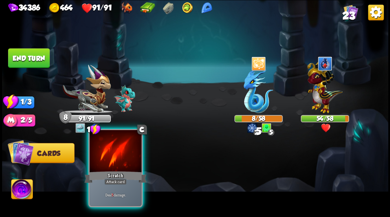
click at [125, 158] on div at bounding box center [115, 152] width 52 height 44
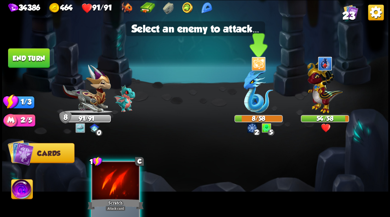
click at [253, 102] on img at bounding box center [258, 91] width 30 height 44
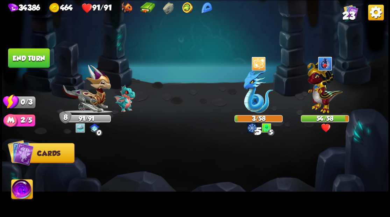
click at [45, 56] on button "End turn" at bounding box center [28, 58] width 43 height 20
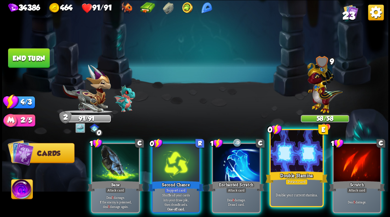
click at [297, 164] on div at bounding box center [296, 152] width 52 height 44
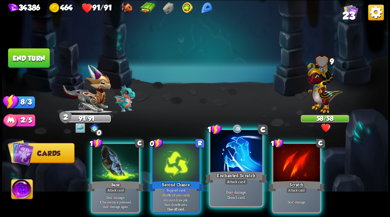
click at [231, 160] on div at bounding box center [236, 152] width 52 height 44
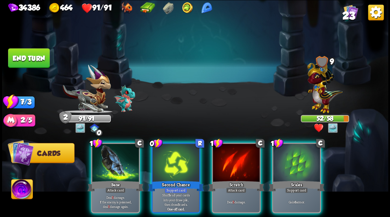
click at [295, 180] on div "Scales" at bounding box center [296, 186] width 56 height 13
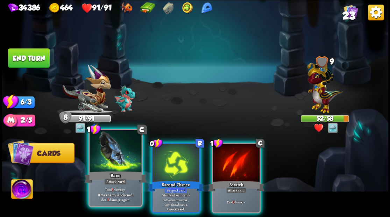
click at [120, 170] on div "Bane" at bounding box center [115, 177] width 62 height 14
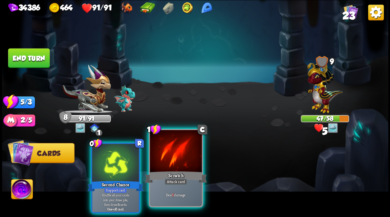
click at [175, 167] on div at bounding box center [176, 152] width 52 height 44
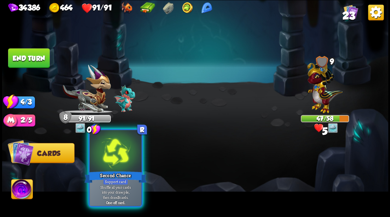
click at [114, 164] on div at bounding box center [115, 152] width 52 height 44
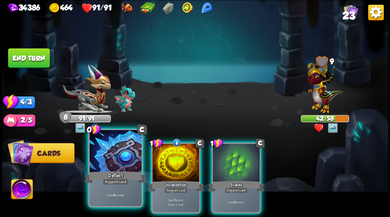
click at [127, 160] on div at bounding box center [115, 152] width 52 height 44
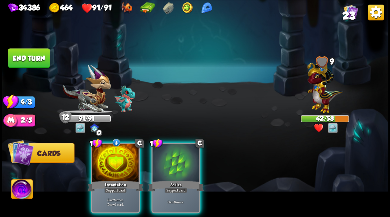
click at [127, 160] on div at bounding box center [115, 164] width 47 height 40
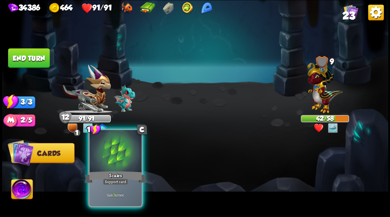
click at [127, 160] on div at bounding box center [115, 152] width 52 height 44
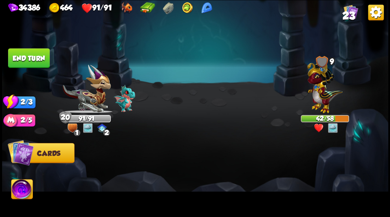
click at [34, 59] on button "End turn" at bounding box center [28, 58] width 43 height 20
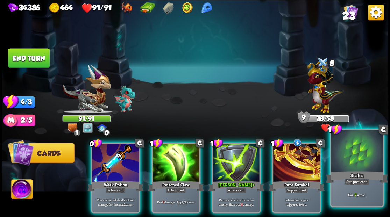
click at [366, 164] on div at bounding box center [357, 152] width 52 height 44
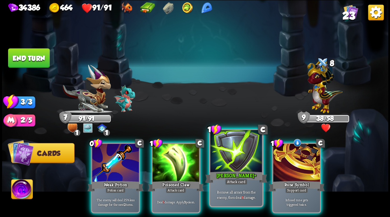
click at [237, 161] on div at bounding box center [236, 152] width 52 height 44
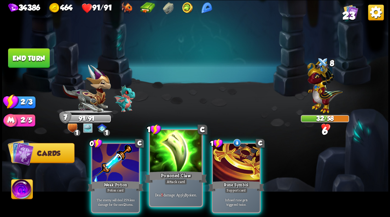
click at [168, 163] on div at bounding box center [176, 152] width 52 height 44
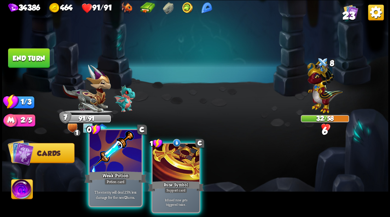
click at [115, 159] on div at bounding box center [115, 152] width 52 height 44
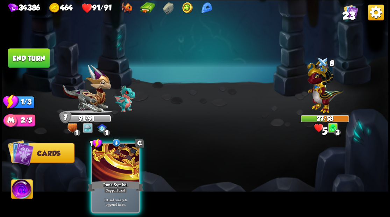
drag, startPoint x: 119, startPoint y: 157, endPoint x: 123, endPoint y: 152, distance: 6.7
click at [120, 156] on div at bounding box center [115, 164] width 47 height 40
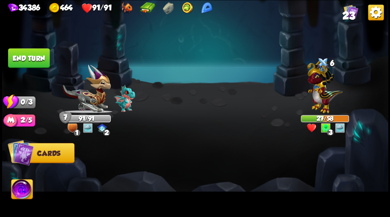
click at [37, 55] on button "End turn" at bounding box center [29, 58] width 42 height 20
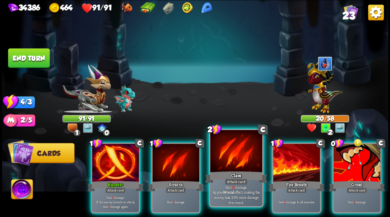
click at [227, 152] on div at bounding box center [236, 152] width 52 height 44
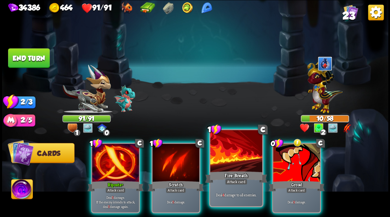
click at [234, 169] on div at bounding box center [236, 152] width 52 height 44
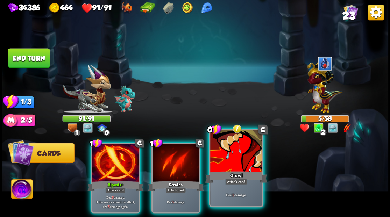
click at [237, 171] on div "Growl" at bounding box center [236, 177] width 62 height 14
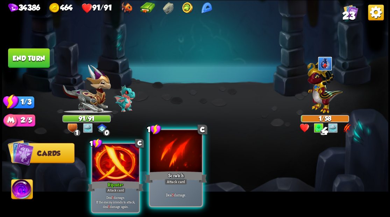
click at [174, 156] on div at bounding box center [176, 152] width 52 height 44
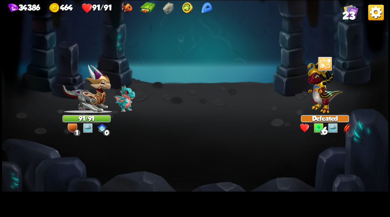
click at [41, 62] on img at bounding box center [195, 108] width 386 height 217
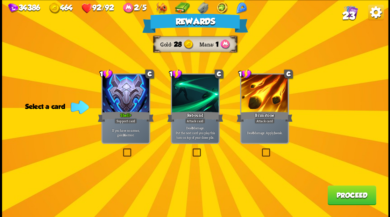
click at [349, 14] on span "23" at bounding box center [348, 16] width 13 height 12
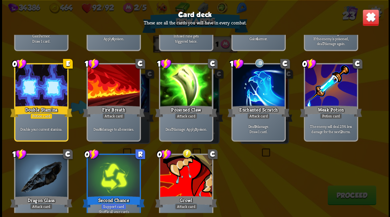
scroll to position [325, 0]
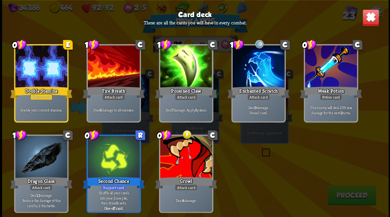
click at [370, 20] on img at bounding box center [370, 17] width 17 height 17
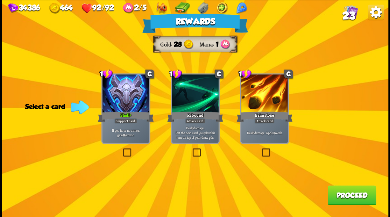
click at [260, 149] on label at bounding box center [260, 149] width 0 height 0
click at [0, 0] on input "checkbox" at bounding box center [0, 0] width 0 height 0
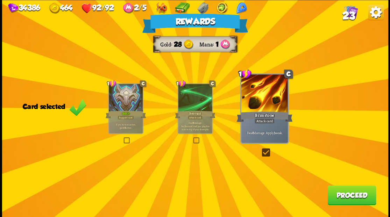
click at [335, 199] on button "Proceed" at bounding box center [351, 195] width 49 height 20
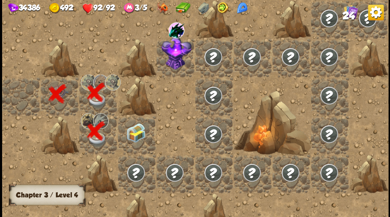
click at [136, 136] on img at bounding box center [135, 132] width 19 height 19
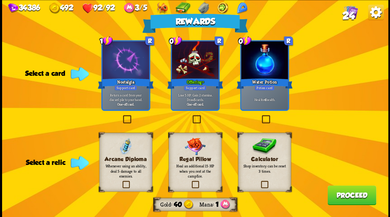
click at [260, 182] on label at bounding box center [260, 182] width 0 height 0
click at [0, 0] on input "checkbox" at bounding box center [0, 0] width 0 height 0
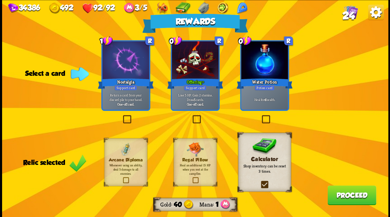
click at [260, 116] on label at bounding box center [260, 116] width 0 height 0
click at [0, 0] on input "checkbox" at bounding box center [0, 0] width 0 height 0
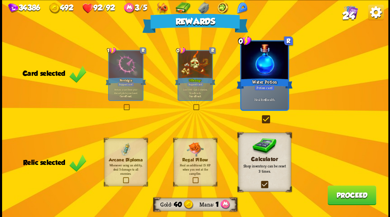
click at [347, 200] on button "Proceed" at bounding box center [351, 195] width 49 height 20
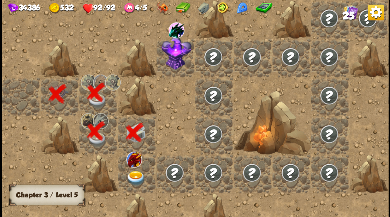
click at [132, 177] on img at bounding box center [135, 178] width 19 height 15
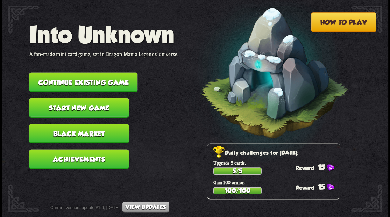
click at [99, 79] on button "Continue existing game" at bounding box center [83, 82] width 108 height 20
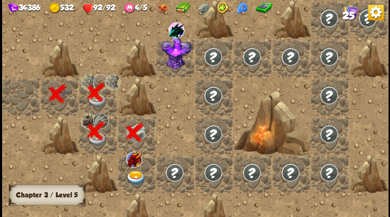
click at [133, 179] on img at bounding box center [135, 178] width 19 height 15
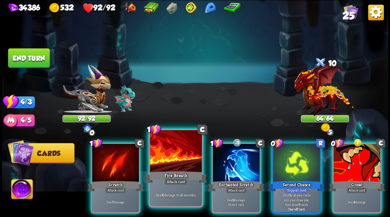
click at [177, 160] on div at bounding box center [176, 152] width 52 height 44
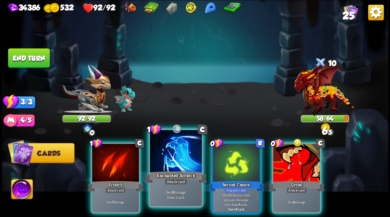
click at [173, 157] on div at bounding box center [176, 152] width 52 height 44
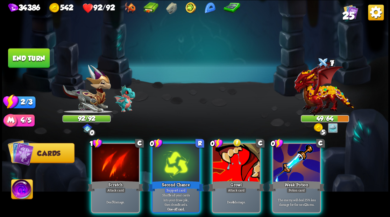
drag, startPoint x: 308, startPoint y: 155, endPoint x: 296, endPoint y: 136, distance: 22.1
click at [308, 154] on div at bounding box center [296, 164] width 47 height 40
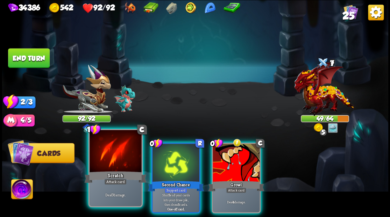
click at [121, 160] on div at bounding box center [115, 152] width 52 height 44
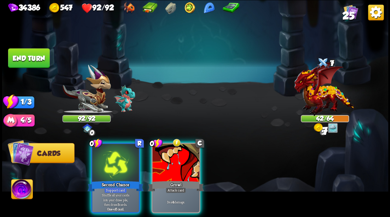
click at [168, 159] on div at bounding box center [175, 164] width 47 height 40
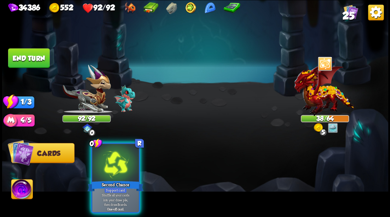
click at [122, 153] on div at bounding box center [115, 164] width 47 height 40
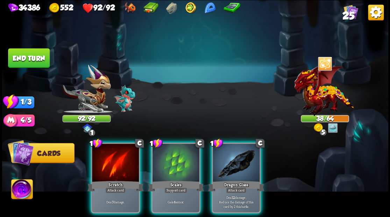
drag, startPoint x: 229, startPoint y: 172, endPoint x: 229, endPoint y: 165, distance: 7.3
click at [229, 180] on div "Dragon Glass" at bounding box center [236, 186] width 56 height 13
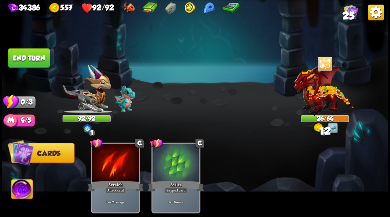
click at [27, 58] on button "End turn" at bounding box center [29, 58] width 42 height 20
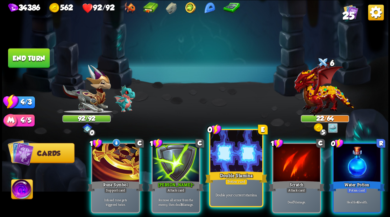
click at [234, 154] on div at bounding box center [236, 152] width 52 height 44
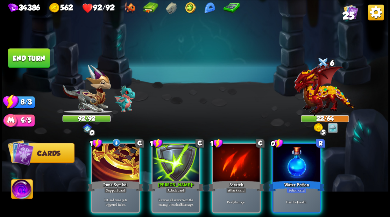
drag, startPoint x: 301, startPoint y: 157, endPoint x: 268, endPoint y: 135, distance: 39.8
click at [299, 153] on div at bounding box center [296, 164] width 47 height 40
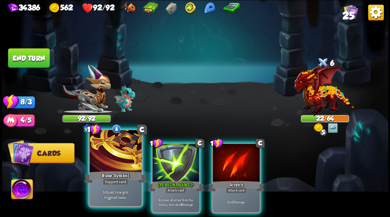
click at [115, 161] on div at bounding box center [115, 152] width 52 height 44
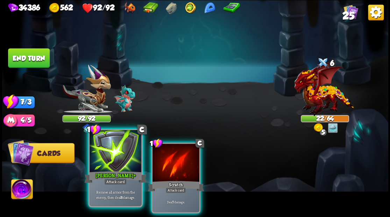
click at [116, 161] on div at bounding box center [115, 152] width 52 height 44
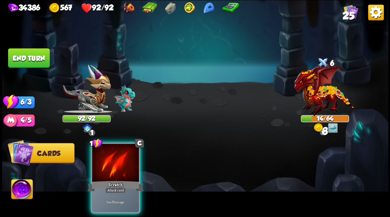
click at [116, 161] on div at bounding box center [115, 164] width 47 height 40
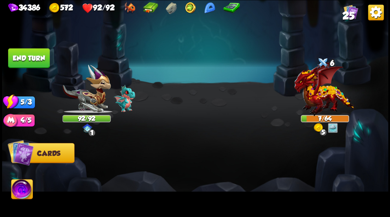
click at [26, 60] on button "End turn" at bounding box center [29, 58] width 42 height 20
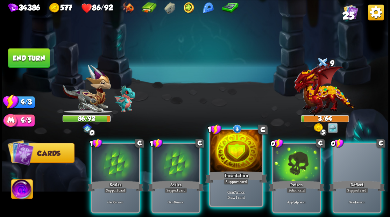
click at [230, 146] on div at bounding box center [236, 152] width 52 height 44
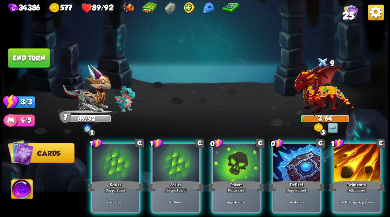
click at [356, 159] on div at bounding box center [356, 164] width 47 height 40
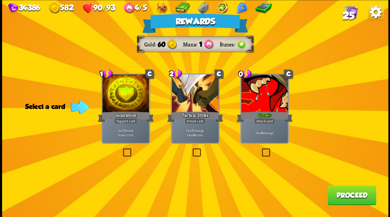
click at [349, 13] on span "25" at bounding box center [348, 16] width 12 height 12
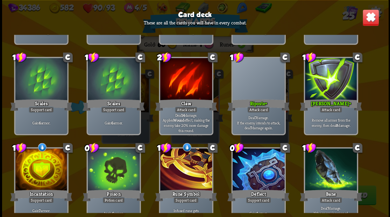
scroll to position [140, 0]
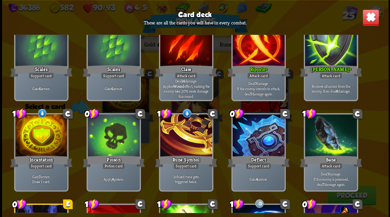
click at [366, 21] on img at bounding box center [370, 17] width 17 height 17
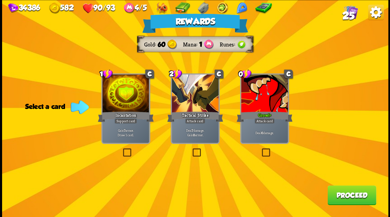
click at [338, 190] on button "Proceed" at bounding box center [351, 195] width 49 height 20
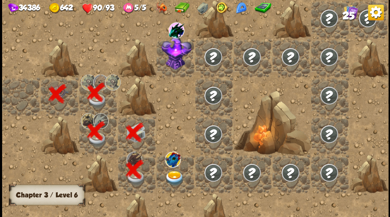
click at [180, 173] on img at bounding box center [174, 178] width 19 height 15
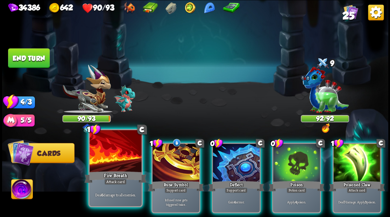
click at [116, 157] on div at bounding box center [115, 152] width 52 height 44
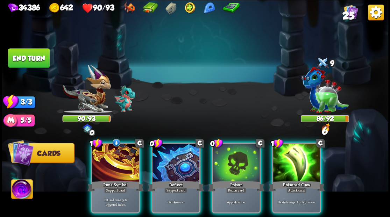
drag, startPoint x: 292, startPoint y: 169, endPoint x: 286, endPoint y: 170, distance: 6.4
click at [292, 170] on div at bounding box center [296, 164] width 47 height 40
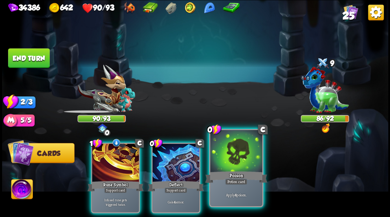
click at [237, 165] on div at bounding box center [236, 152] width 52 height 44
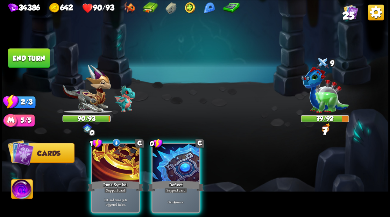
drag, startPoint x: 188, startPoint y: 159, endPoint x: 149, endPoint y: 166, distance: 39.8
click at [179, 159] on div at bounding box center [175, 164] width 47 height 40
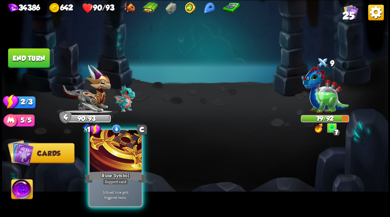
click at [112, 155] on div at bounding box center [115, 152] width 52 height 44
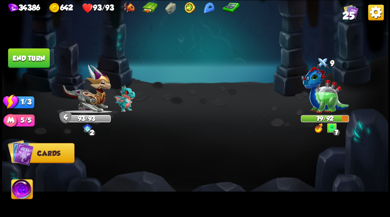
click at [40, 58] on button "End turn" at bounding box center [29, 58] width 42 height 20
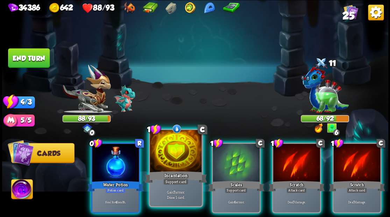
click at [174, 157] on div at bounding box center [176, 152] width 52 height 44
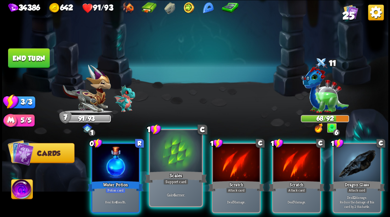
click at [174, 154] on div at bounding box center [176, 152] width 52 height 44
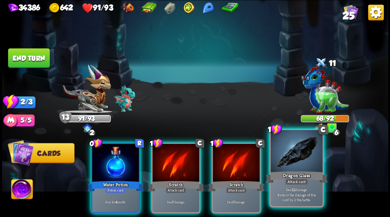
click at [298, 155] on div at bounding box center [296, 152] width 52 height 44
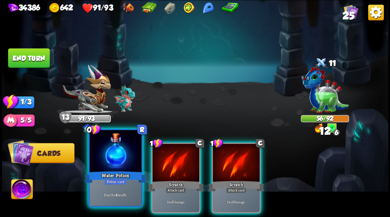
click at [113, 152] on div at bounding box center [115, 152] width 52 height 44
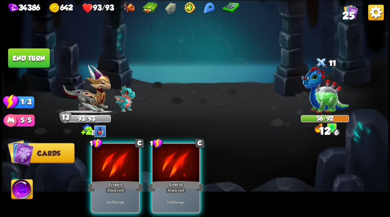
click at [156, 155] on div at bounding box center [175, 164] width 47 height 40
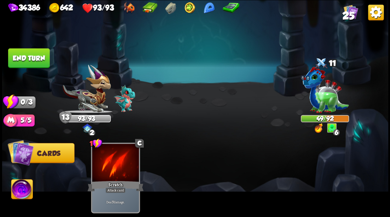
click at [16, 55] on button "End turn" at bounding box center [29, 58] width 42 height 20
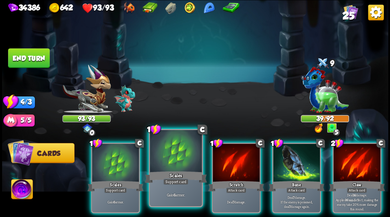
click at [171, 166] on div at bounding box center [176, 152] width 52 height 44
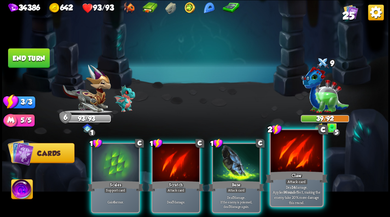
click at [294, 148] on div at bounding box center [296, 152] width 52 height 44
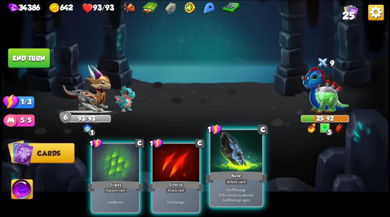
click at [241, 172] on div "Bane" at bounding box center [236, 177] width 62 height 14
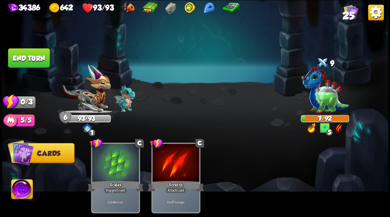
click at [33, 58] on button "End turn" at bounding box center [29, 58] width 42 height 20
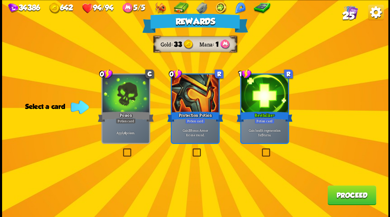
click at [356, 195] on button "Proceed" at bounding box center [351, 195] width 49 height 20
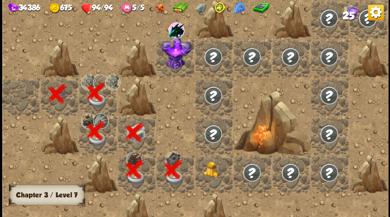
click at [211, 173] on div at bounding box center [214, 174] width 38 height 38
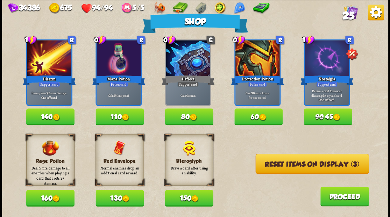
drag, startPoint x: 112, startPoint y: 116, endPoint x: 117, endPoint y: 108, distance: 10.2
click at [112, 116] on button "110" at bounding box center [119, 116] width 48 height 17
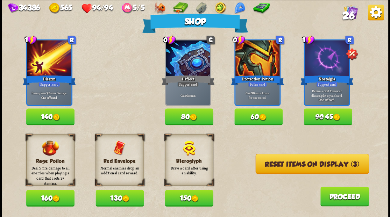
click at [304, 165] on button "Reset items on display (3)" at bounding box center [311, 164] width 113 height 20
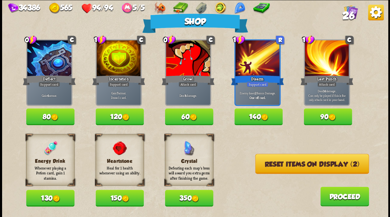
click at [43, 199] on button "130" at bounding box center [50, 198] width 48 height 17
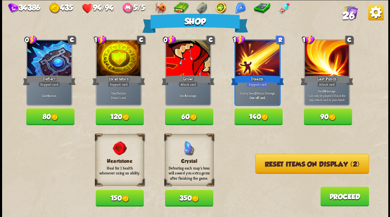
click at [305, 168] on button "Reset items on display (2)" at bounding box center [312, 164] width 114 height 20
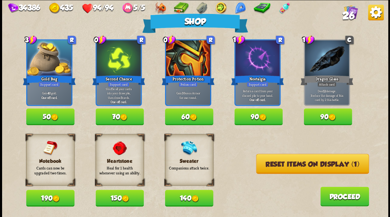
click at [179, 199] on button "140" at bounding box center [189, 198] width 48 height 17
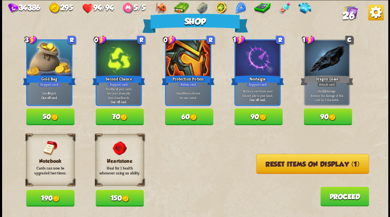
click at [286, 163] on button "Reset items on display (1)" at bounding box center [312, 164] width 113 height 20
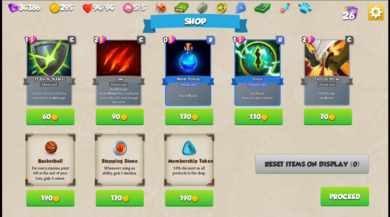
click at [188, 115] on button "170" at bounding box center [189, 116] width 48 height 17
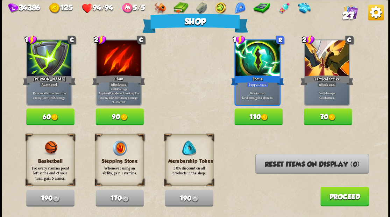
click at [334, 199] on button "Proceed" at bounding box center [344, 197] width 49 height 20
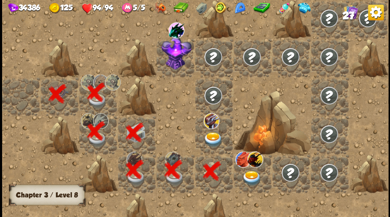
click at [213, 137] on img at bounding box center [212, 139] width 19 height 15
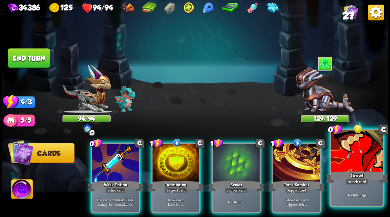
click at [355, 165] on div at bounding box center [357, 152] width 52 height 44
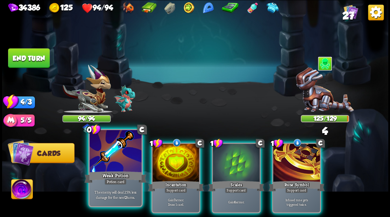
click at [115, 157] on div at bounding box center [115, 152] width 52 height 44
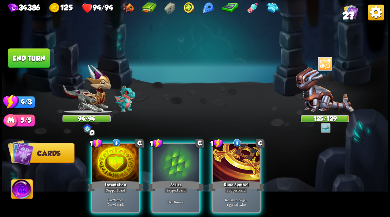
click at [115, 157] on div at bounding box center [115, 164] width 47 height 40
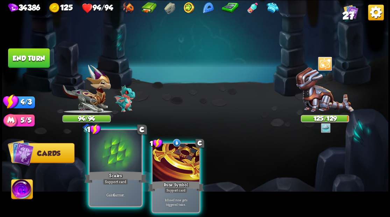
click at [119, 158] on div at bounding box center [115, 152] width 52 height 44
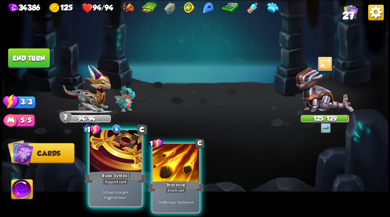
click at [119, 158] on div at bounding box center [115, 152] width 52 height 44
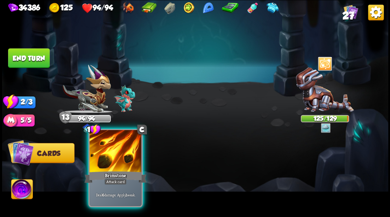
click at [123, 159] on div at bounding box center [115, 152] width 52 height 44
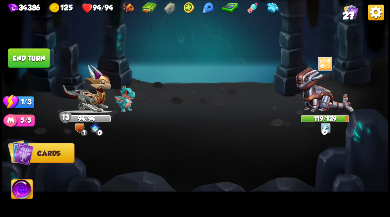
click at [36, 62] on button "End turn" at bounding box center [29, 58] width 42 height 20
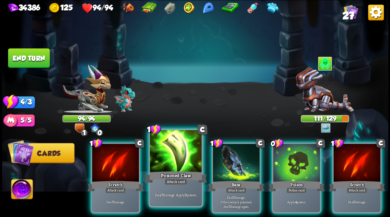
click at [175, 158] on div at bounding box center [176, 152] width 52 height 44
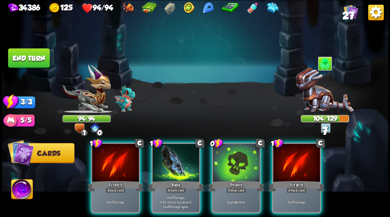
click at [175, 158] on div at bounding box center [175, 164] width 47 height 40
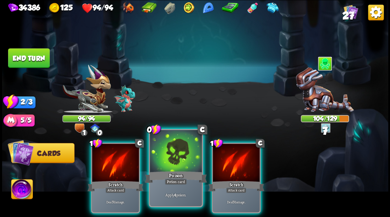
click at [175, 159] on div at bounding box center [176, 152] width 52 height 44
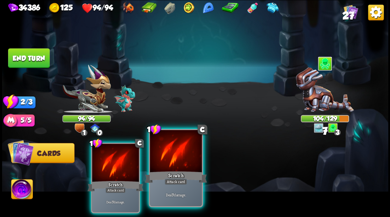
drag, startPoint x: 189, startPoint y: 160, endPoint x: 186, endPoint y: 161, distance: 3.6
click at [186, 161] on div at bounding box center [176, 152] width 52 height 44
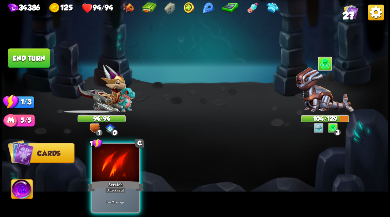
click at [116, 160] on div at bounding box center [115, 164] width 47 height 40
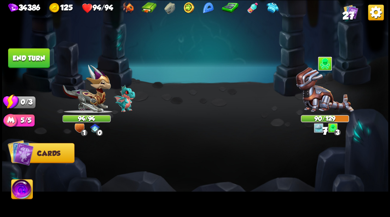
drag, startPoint x: 36, startPoint y: 59, endPoint x: 166, endPoint y: 53, distance: 130.5
click at [37, 59] on button "End turn" at bounding box center [29, 58] width 42 height 20
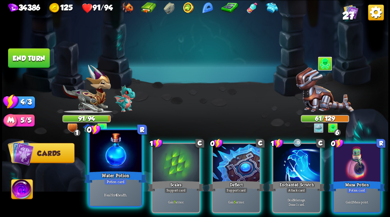
click at [116, 150] on div at bounding box center [115, 152] width 52 height 44
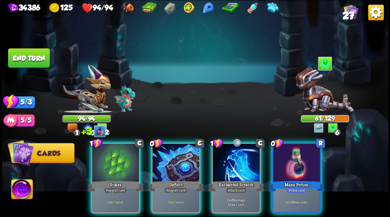
click at [297, 154] on div at bounding box center [296, 164] width 47 height 40
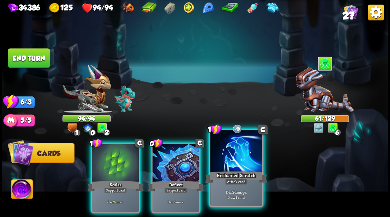
click at [239, 158] on div at bounding box center [236, 152] width 52 height 44
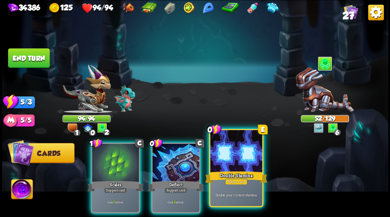
click at [242, 160] on div at bounding box center [236, 152] width 52 height 44
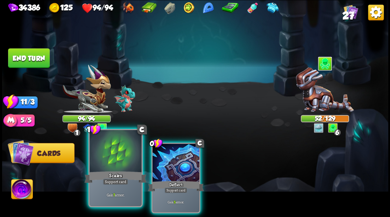
drag, startPoint x: 175, startPoint y: 158, endPoint x: 123, endPoint y: 168, distance: 52.7
click at [172, 159] on div at bounding box center [175, 164] width 47 height 40
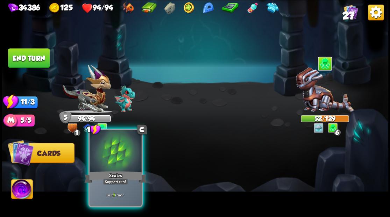
drag, startPoint x: 116, startPoint y: 161, endPoint x: 109, endPoint y: 153, distance: 10.9
click at [109, 153] on div at bounding box center [115, 152] width 52 height 44
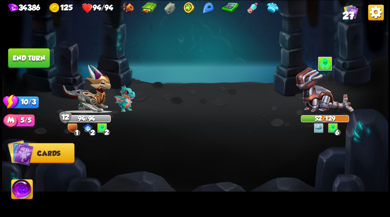
click at [32, 58] on button "End turn" at bounding box center [29, 58] width 42 height 20
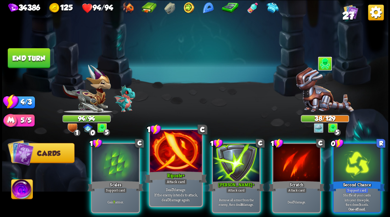
click at [172, 159] on div at bounding box center [176, 152] width 52 height 44
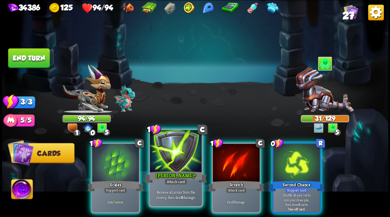
click at [172, 156] on div at bounding box center [176, 152] width 52 height 44
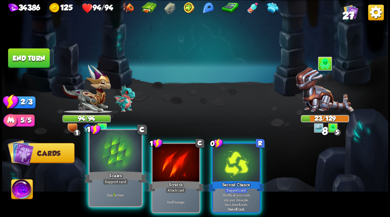
click at [116, 158] on div at bounding box center [115, 152] width 52 height 44
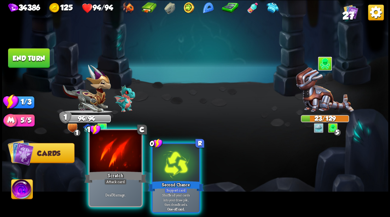
click at [116, 158] on div at bounding box center [115, 152] width 52 height 44
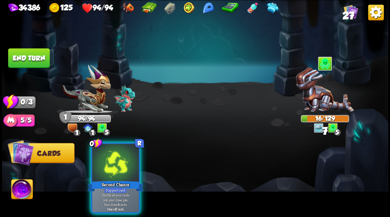
click at [116, 158] on div at bounding box center [115, 164] width 47 height 40
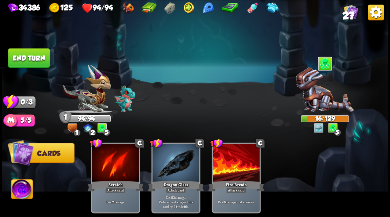
click at [40, 66] on button "End turn" at bounding box center [29, 58] width 42 height 20
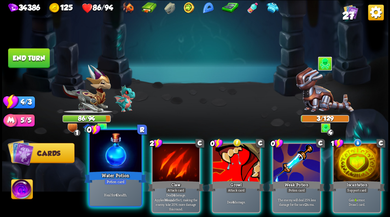
click at [112, 151] on div at bounding box center [115, 152] width 52 height 44
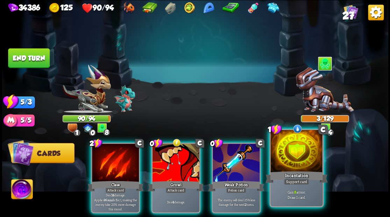
click at [294, 151] on div at bounding box center [296, 152] width 52 height 44
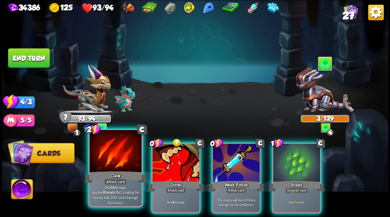
click at [125, 159] on div at bounding box center [115, 152] width 52 height 44
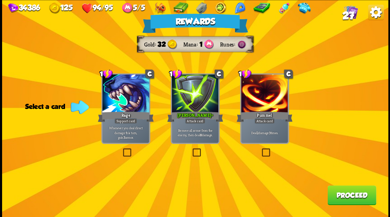
drag, startPoint x: 264, startPoint y: 153, endPoint x: 306, endPoint y: 176, distance: 48.0
click at [260, 149] on label at bounding box center [260, 149] width 0 height 0
click at [0, 0] on input "checkbox" at bounding box center [0, 0] width 0 height 0
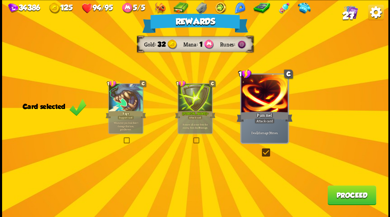
click at [347, 200] on button "Proceed" at bounding box center [351, 195] width 49 height 20
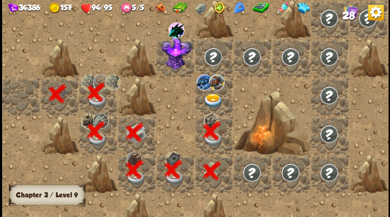
click at [210, 99] on img at bounding box center [212, 100] width 19 height 15
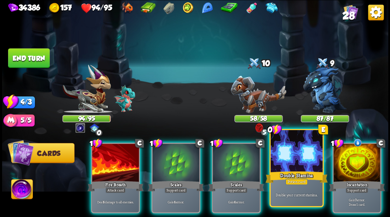
click at [296, 157] on div at bounding box center [296, 152] width 52 height 44
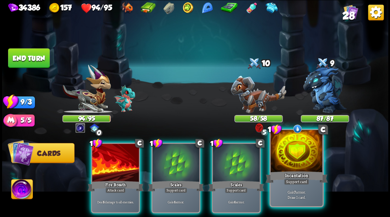
click at [296, 157] on div at bounding box center [296, 152] width 52 height 44
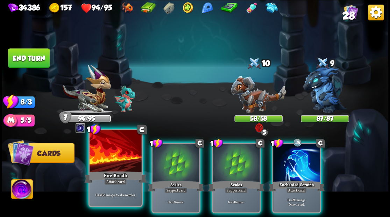
click at [108, 149] on div at bounding box center [115, 152] width 52 height 44
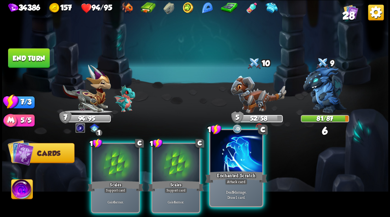
click at [231, 161] on div at bounding box center [236, 152] width 52 height 44
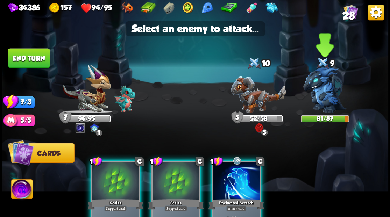
click at [337, 81] on img at bounding box center [324, 90] width 43 height 46
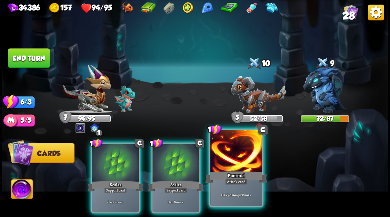
click at [239, 155] on div at bounding box center [236, 152] width 52 height 44
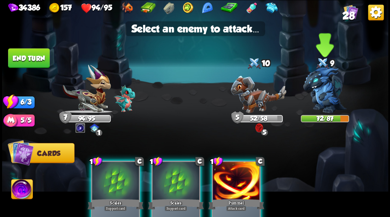
click at [328, 96] on img at bounding box center [324, 90] width 43 height 46
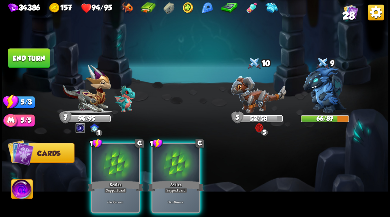
click at [176, 156] on div at bounding box center [175, 164] width 47 height 40
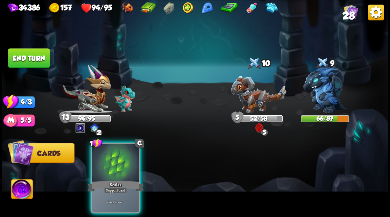
click at [123, 162] on div at bounding box center [115, 164] width 47 height 40
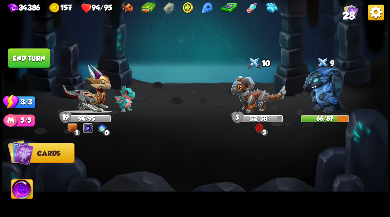
click at [34, 58] on button "End turn" at bounding box center [29, 58] width 42 height 20
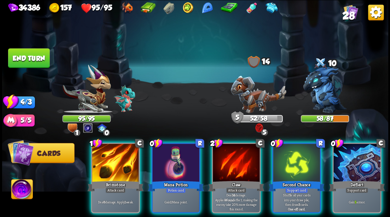
click at [24, 187] on img at bounding box center [21, 190] width 21 height 22
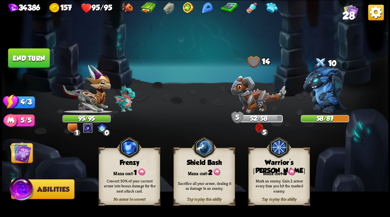
drag, startPoint x: 269, startPoint y: 173, endPoint x: 272, endPoint y: 156, distance: 17.0
click at [269, 170] on div "Mana cost: 3" at bounding box center [278, 172] width 61 height 9
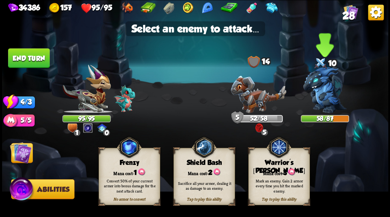
click at [325, 96] on img at bounding box center [324, 90] width 43 height 46
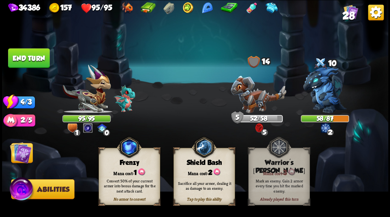
click at [21, 156] on img at bounding box center [21, 153] width 22 height 22
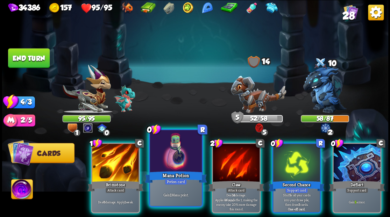
click at [172, 149] on div at bounding box center [176, 152] width 52 height 44
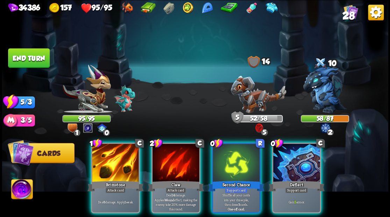
click at [307, 162] on div at bounding box center [296, 164] width 47 height 40
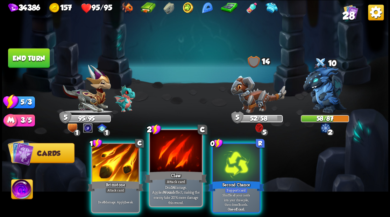
click at [177, 156] on div at bounding box center [176, 152] width 52 height 44
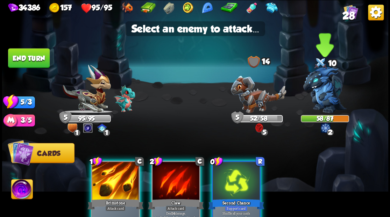
click at [328, 94] on img at bounding box center [324, 90] width 43 height 46
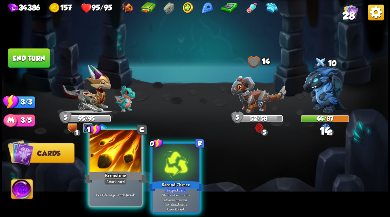
click at [107, 169] on div at bounding box center [115, 152] width 52 height 44
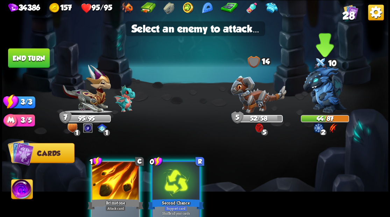
click at [326, 88] on img at bounding box center [324, 90] width 43 height 46
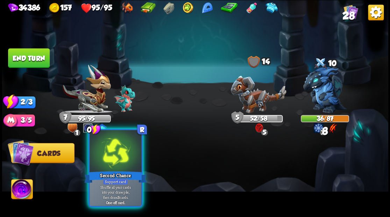
click at [109, 155] on div at bounding box center [115, 152] width 52 height 44
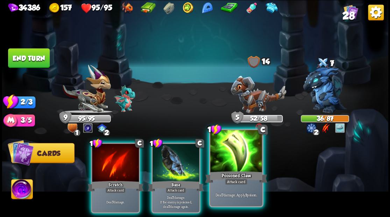
click at [227, 164] on div at bounding box center [236, 152] width 52 height 44
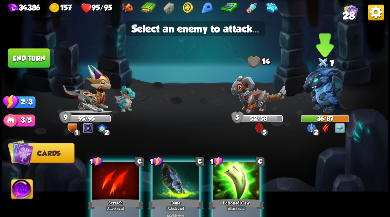
click at [324, 83] on img at bounding box center [324, 90] width 43 height 46
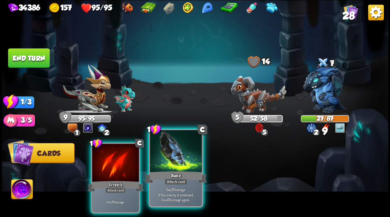
drag, startPoint x: 180, startPoint y: 157, endPoint x: 199, endPoint y: 149, distance: 20.9
click at [180, 157] on div at bounding box center [176, 152] width 52 height 44
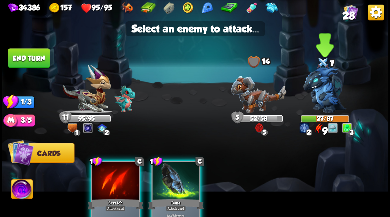
click at [331, 89] on img at bounding box center [324, 90] width 43 height 46
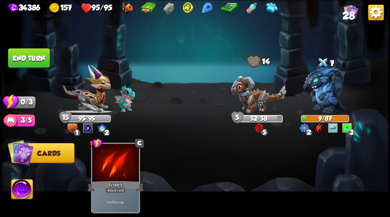
click at [20, 54] on button "End turn" at bounding box center [29, 58] width 42 height 20
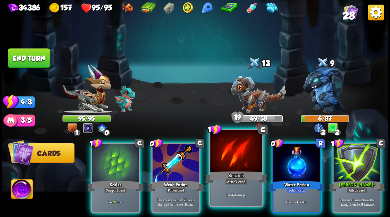
click at [231, 160] on div at bounding box center [236, 152] width 52 height 44
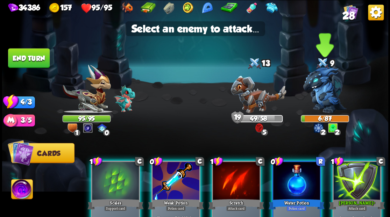
click at [335, 86] on img at bounding box center [324, 90] width 43 height 46
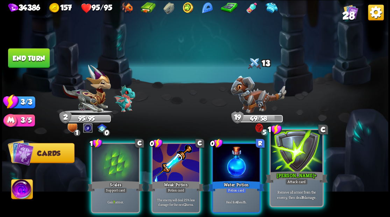
click at [296, 161] on div at bounding box center [296, 152] width 52 height 44
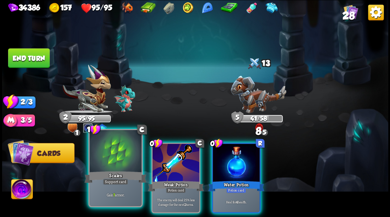
click at [108, 161] on div at bounding box center [115, 152] width 52 height 44
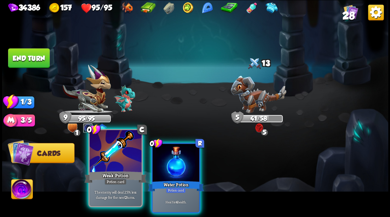
click at [109, 156] on div at bounding box center [115, 152] width 52 height 44
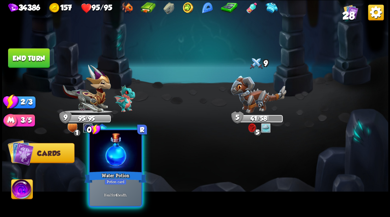
click at [109, 156] on div at bounding box center [115, 152] width 52 height 44
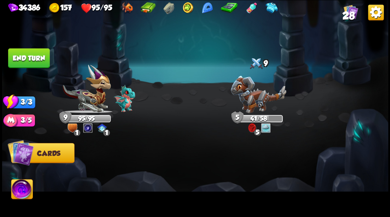
click at [31, 52] on button "End turn" at bounding box center [29, 58] width 42 height 20
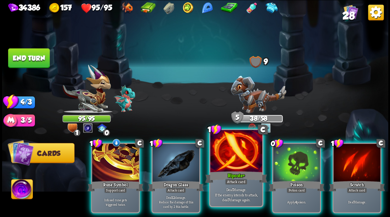
click at [230, 157] on div at bounding box center [236, 152] width 52 height 44
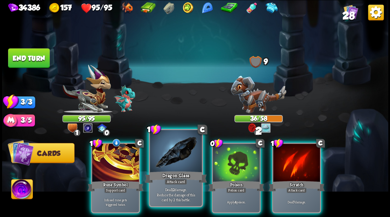
click at [175, 161] on div at bounding box center [176, 152] width 52 height 44
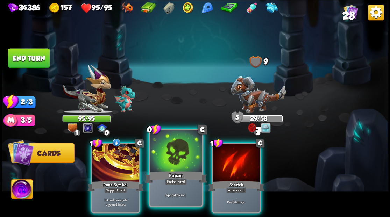
click at [176, 156] on div at bounding box center [176, 152] width 52 height 44
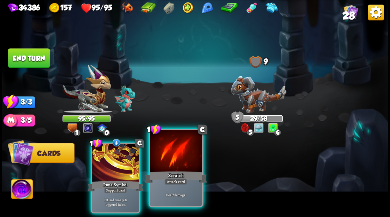
click at [177, 152] on div at bounding box center [176, 152] width 52 height 44
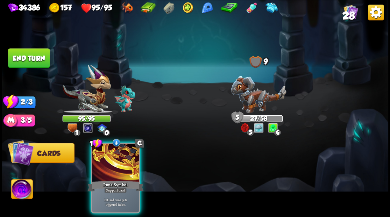
drag, startPoint x: 109, startPoint y: 161, endPoint x: 88, endPoint y: 136, distance: 32.5
click at [109, 161] on div at bounding box center [115, 164] width 47 height 40
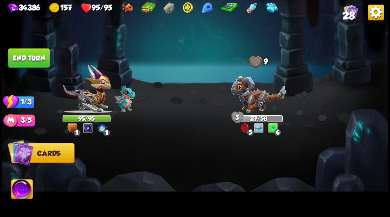
drag, startPoint x: 36, startPoint y: 58, endPoint x: 169, endPoint y: 89, distance: 136.4
click at [37, 59] on button "End turn" at bounding box center [29, 58] width 42 height 20
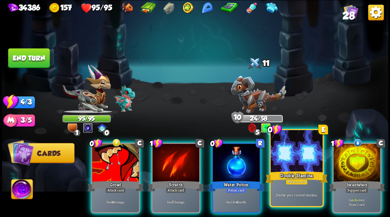
click at [292, 172] on div "Double Stamina" at bounding box center [296, 177] width 62 height 14
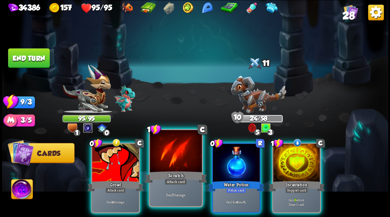
click at [185, 166] on div at bounding box center [176, 152] width 52 height 44
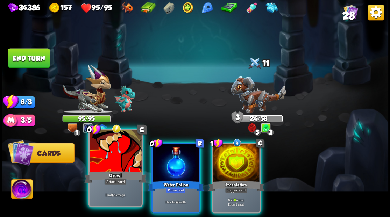
click at [110, 161] on div at bounding box center [115, 152] width 52 height 44
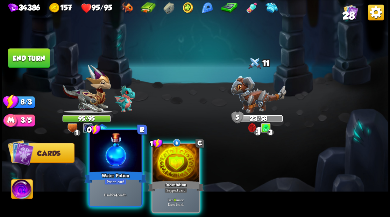
drag, startPoint x: 168, startPoint y: 166, endPoint x: 138, endPoint y: 162, distance: 30.3
click at [167, 166] on div at bounding box center [175, 164] width 47 height 40
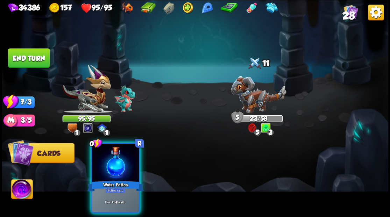
drag, startPoint x: 120, startPoint y: 157, endPoint x: 98, endPoint y: 129, distance: 35.5
click at [117, 152] on div at bounding box center [115, 164] width 47 height 40
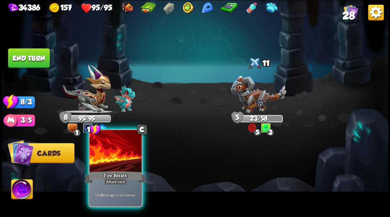
click at [108, 161] on div at bounding box center [115, 152] width 52 height 44
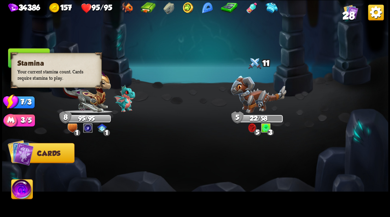
click at [23, 64] on h3 "Stamina" at bounding box center [56, 63] width 78 height 8
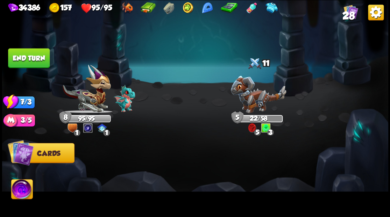
click at [27, 55] on button "End turn" at bounding box center [29, 58] width 42 height 20
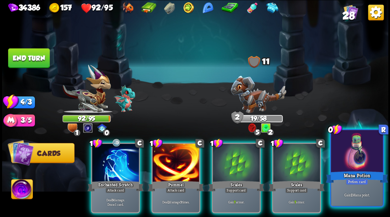
click at [368, 166] on div at bounding box center [357, 152] width 52 height 44
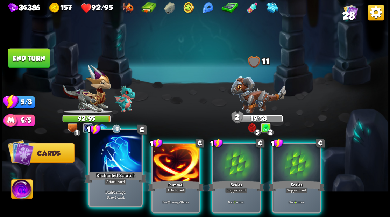
click at [121, 163] on div at bounding box center [115, 152] width 52 height 44
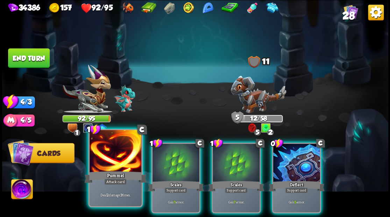
click at [121, 164] on div at bounding box center [115, 152] width 52 height 44
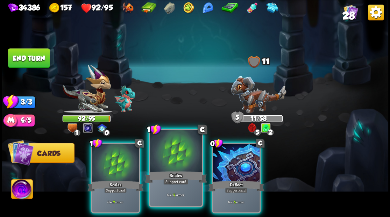
drag, startPoint x: 240, startPoint y: 165, endPoint x: 183, endPoint y: 166, distance: 57.0
click at [198, 166] on div "1 C Scales Support card Gain 7 armor. 1 C Scales Support card Gain 7 armor. 0 C…" at bounding box center [233, 169] width 309 height 96
click at [168, 164] on div at bounding box center [176, 152] width 52 height 44
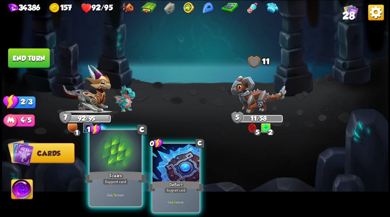
click at [129, 149] on div at bounding box center [115, 152] width 52 height 44
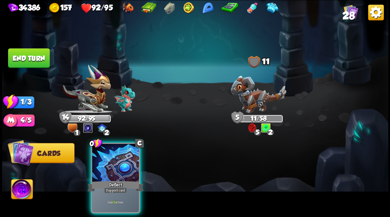
drag, startPoint x: 127, startPoint y: 153, endPoint x: 115, endPoint y: 142, distance: 16.6
click at [122, 149] on div at bounding box center [115, 164] width 47 height 40
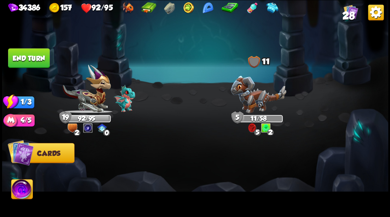
click at [38, 58] on button "End turn" at bounding box center [29, 58] width 42 height 20
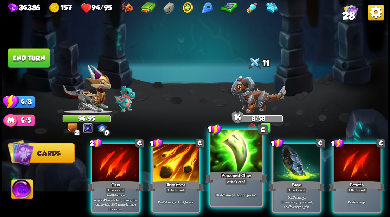
click at [234, 161] on div at bounding box center [236, 152] width 52 height 44
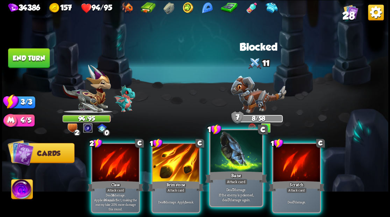
click at [229, 153] on div at bounding box center [236, 152] width 52 height 44
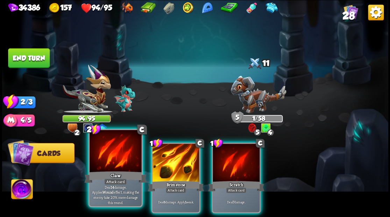
click at [117, 161] on div at bounding box center [115, 152] width 52 height 44
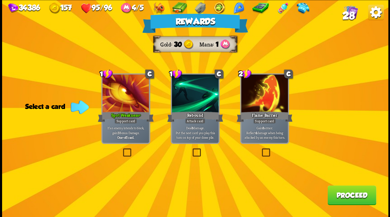
click at [337, 199] on button "Proceed" at bounding box center [351, 195] width 49 height 20
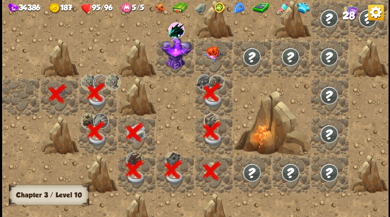
click at [210, 59] on div at bounding box center [214, 57] width 38 height 38
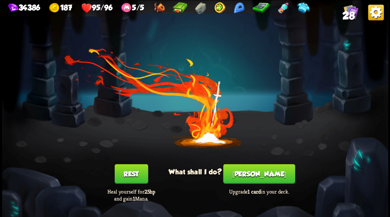
click at [259, 177] on button "[PERSON_NAME]" at bounding box center [259, 174] width 72 height 20
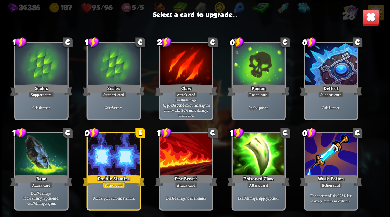
scroll to position [115, 0]
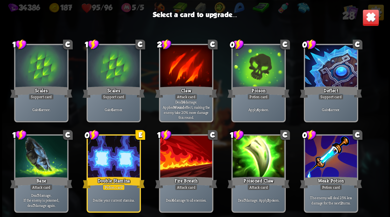
click at [333, 68] on div at bounding box center [330, 67] width 52 height 44
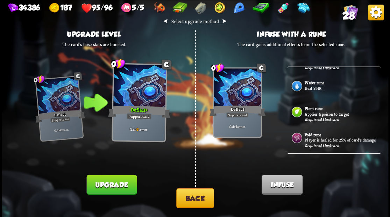
scroll to position [220, 0]
click at [191, 204] on button "Back" at bounding box center [195, 198] width 38 height 20
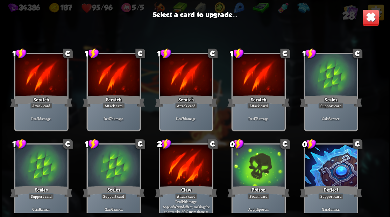
scroll to position [115, 0]
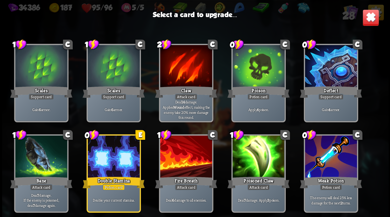
click at [188, 159] on div at bounding box center [186, 157] width 52 height 44
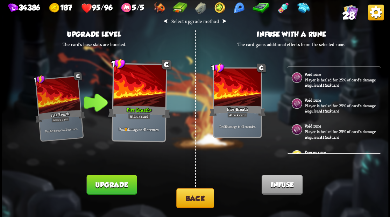
click at [104, 186] on button "Upgrade" at bounding box center [111, 185] width 50 height 20
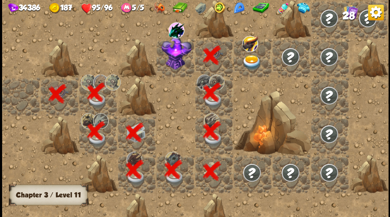
scroll to position [0, 134]
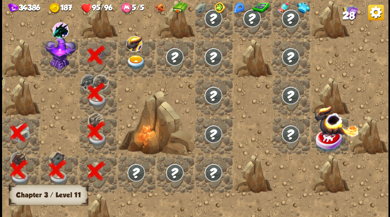
click at [59, 59] on img at bounding box center [60, 53] width 30 height 34
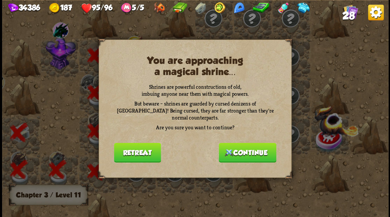
click at [250, 148] on button "Continue" at bounding box center [247, 153] width 58 height 20
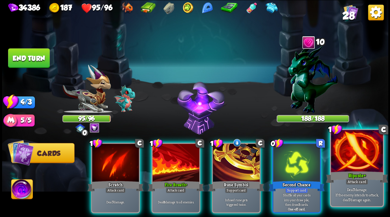
click at [349, 164] on div at bounding box center [357, 152] width 52 height 44
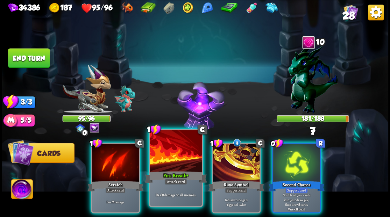
click at [167, 161] on div at bounding box center [176, 152] width 52 height 44
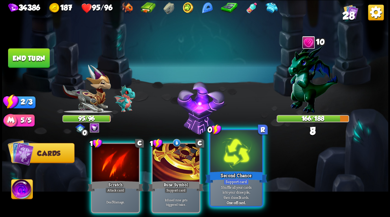
click at [228, 166] on div at bounding box center [236, 152] width 52 height 44
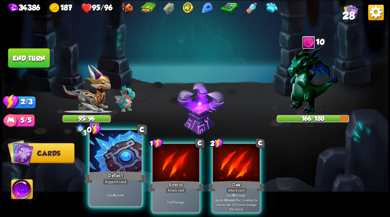
click at [108, 156] on div at bounding box center [115, 152] width 52 height 44
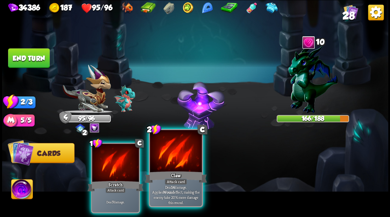
click at [164, 164] on div at bounding box center [176, 152] width 52 height 44
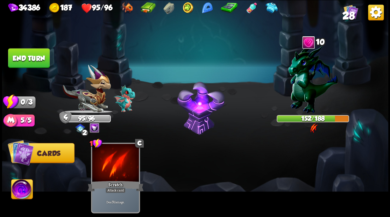
click at [30, 53] on button "End turn" at bounding box center [29, 58] width 42 height 20
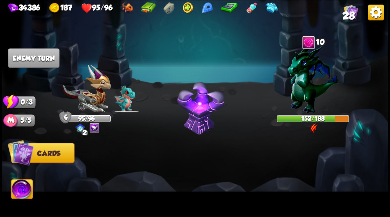
click at [21, 188] on img at bounding box center [21, 190] width 21 height 22
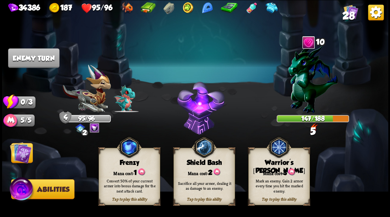
click at [280, 176] on div "Mark an enemy. Gain 2 armor every time you hit the marked enemy." at bounding box center [279, 186] width 62 height 24
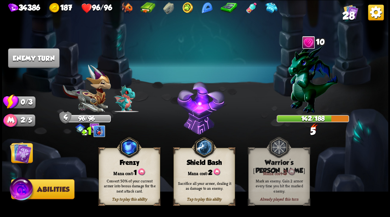
click at [20, 143] on img at bounding box center [21, 153] width 22 height 22
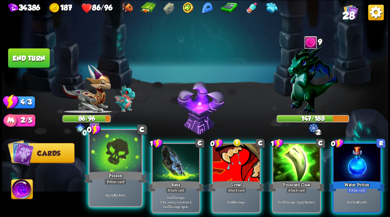
click at [97, 166] on div at bounding box center [115, 152] width 52 height 44
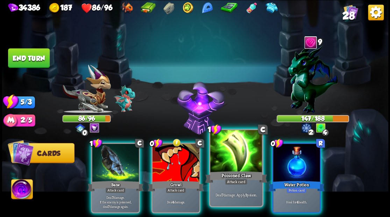
click at [235, 156] on div at bounding box center [236, 152] width 52 height 44
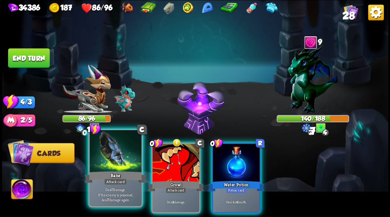
click at [107, 146] on div at bounding box center [115, 152] width 52 height 44
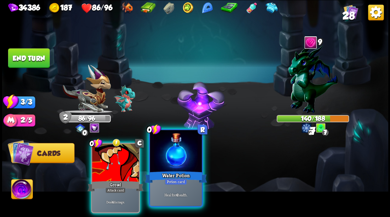
click at [167, 159] on div at bounding box center [176, 152] width 52 height 44
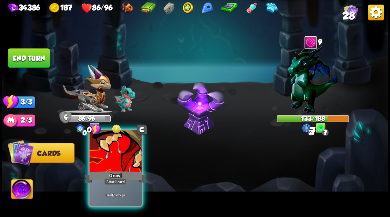
click at [111, 166] on div at bounding box center [115, 152] width 52 height 44
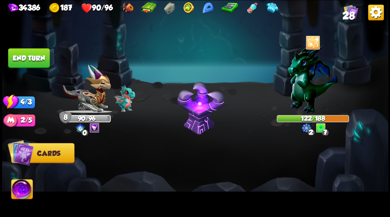
click at [31, 57] on button "End turn" at bounding box center [29, 58] width 42 height 20
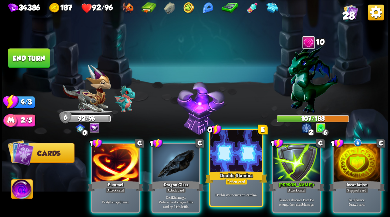
click at [224, 145] on div at bounding box center [236, 152] width 52 height 44
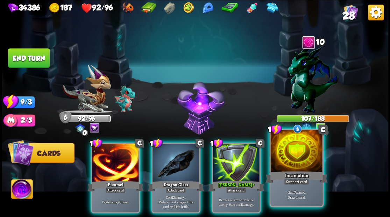
click at [302, 155] on div at bounding box center [296, 152] width 52 height 44
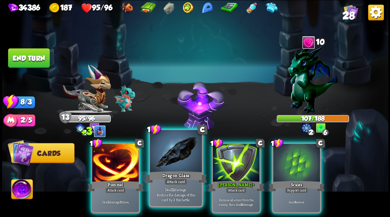
click at [183, 159] on div at bounding box center [176, 152] width 52 height 44
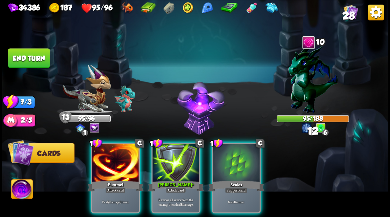
drag, startPoint x: 231, startPoint y: 166, endPoint x: 146, endPoint y: 166, distance: 84.6
click at [231, 166] on div at bounding box center [236, 164] width 47 height 40
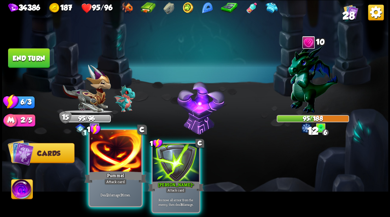
click at [115, 166] on div at bounding box center [115, 152] width 52 height 44
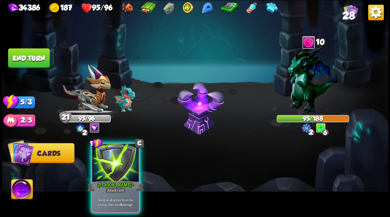
click at [115, 166] on div at bounding box center [115, 164] width 47 height 40
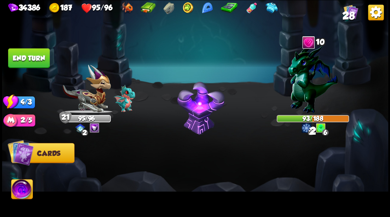
click at [31, 55] on button "End turn" at bounding box center [29, 58] width 42 height 20
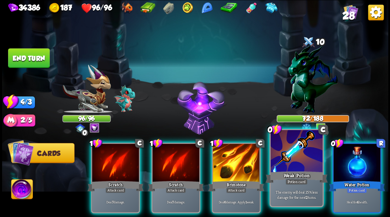
click at [286, 166] on div at bounding box center [296, 152] width 52 height 44
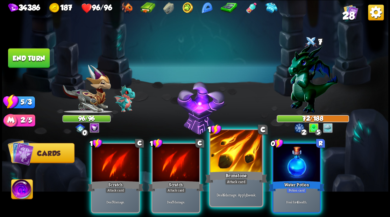
click at [244, 164] on div at bounding box center [236, 152] width 52 height 44
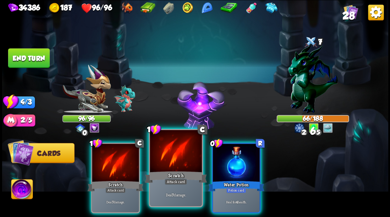
click at [178, 165] on div at bounding box center [176, 152] width 52 height 44
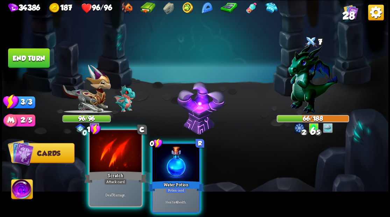
click at [116, 162] on div at bounding box center [115, 152] width 52 height 44
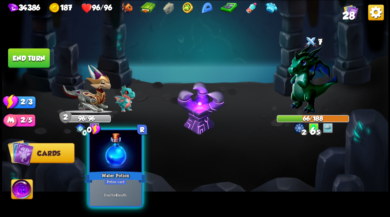
click at [115, 161] on div at bounding box center [115, 152] width 52 height 44
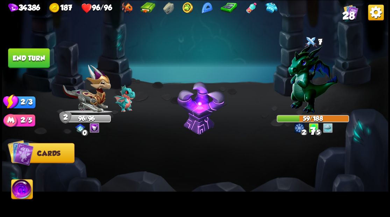
click at [33, 66] on button "End turn" at bounding box center [29, 58] width 42 height 20
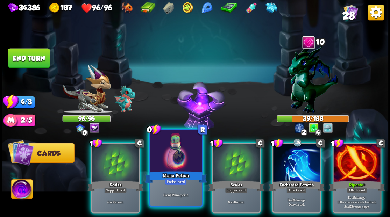
click at [177, 152] on div at bounding box center [176, 152] width 52 height 44
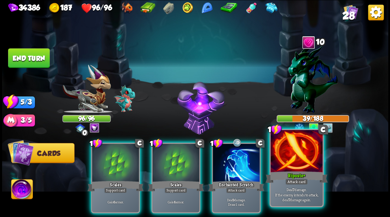
click at [296, 167] on div at bounding box center [296, 152] width 52 height 44
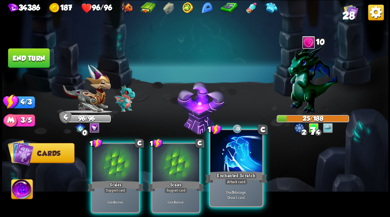
click at [234, 172] on div "Enchanted Scratch" at bounding box center [236, 177] width 62 height 14
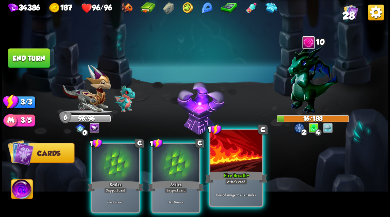
click at [227, 160] on div at bounding box center [236, 152] width 52 height 44
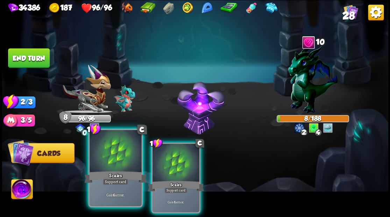
drag, startPoint x: 164, startPoint y: 162, endPoint x: 128, endPoint y: 155, distance: 37.2
click at [145, 159] on div "1 C Scales Support card Gain 6 armor. 1 C Scales Support card Gain 6 armor." at bounding box center [233, 169] width 309 height 96
drag, startPoint x: 120, startPoint y: 153, endPoint x: 96, endPoint y: 142, distance: 26.3
click at [103, 145] on div at bounding box center [115, 152] width 52 height 44
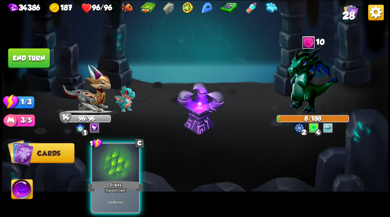
click at [25, 60] on button "End turn" at bounding box center [29, 58] width 42 height 20
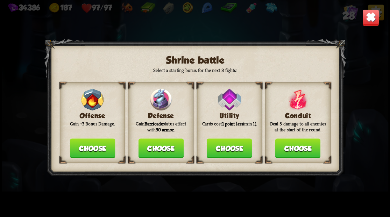
click at [160, 147] on button "Choose" at bounding box center [160, 148] width 45 height 20
